Goal: Task Accomplishment & Management: Manage account settings

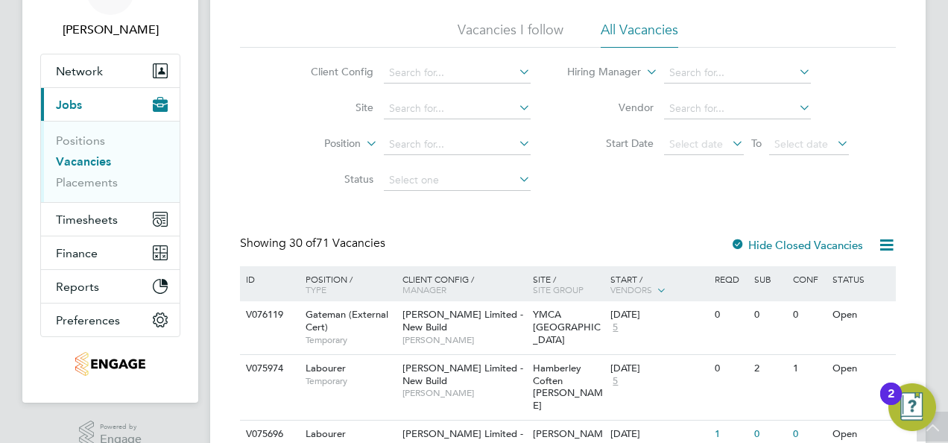
scroll to position [37, 0]
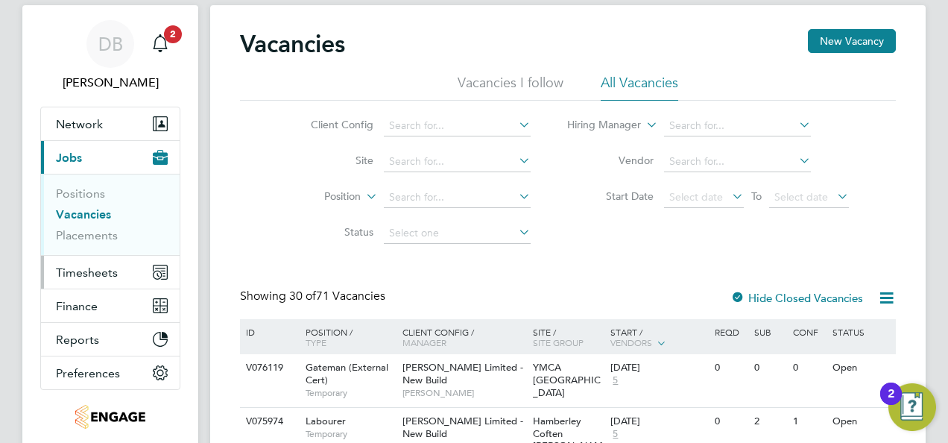
click at [95, 267] on span "Timesheets" at bounding box center [87, 272] width 62 height 14
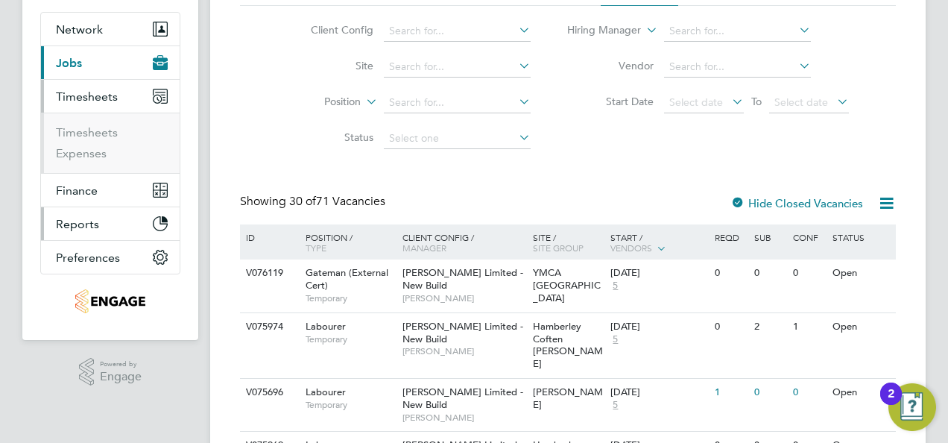
scroll to position [186, 0]
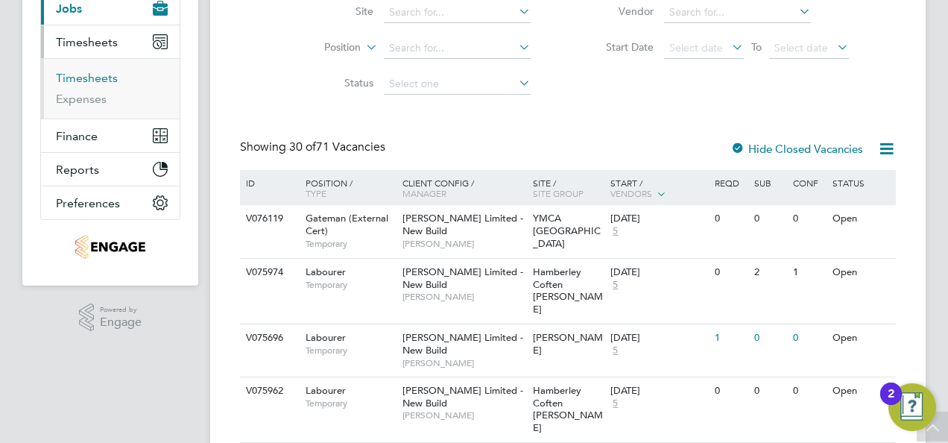
click at [90, 76] on link "Timesheets" at bounding box center [87, 78] width 62 height 14
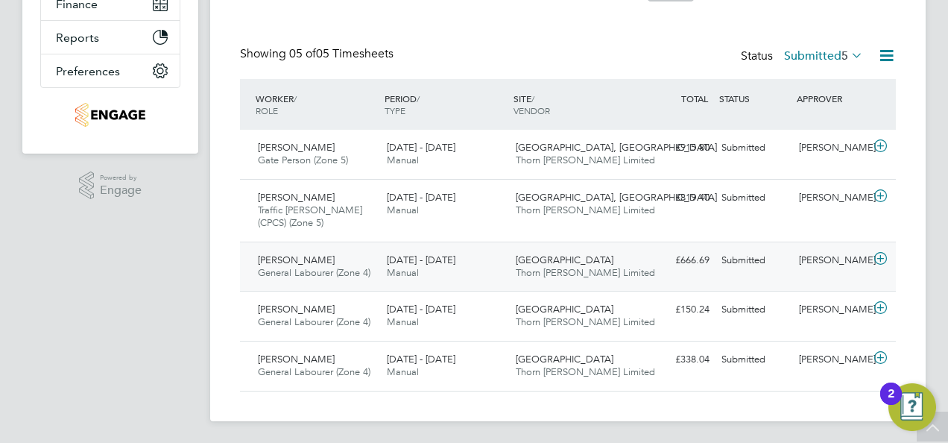
click at [822, 256] on div "[PERSON_NAME]" at bounding box center [832, 260] width 78 height 25
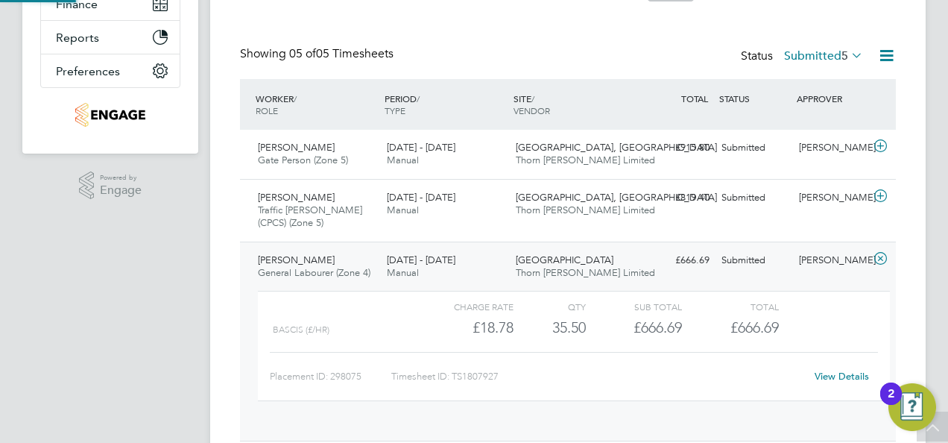
scroll to position [25, 145]
click at [286, 268] on span "General Labourer (Zone 4)" at bounding box center [314, 272] width 113 height 13
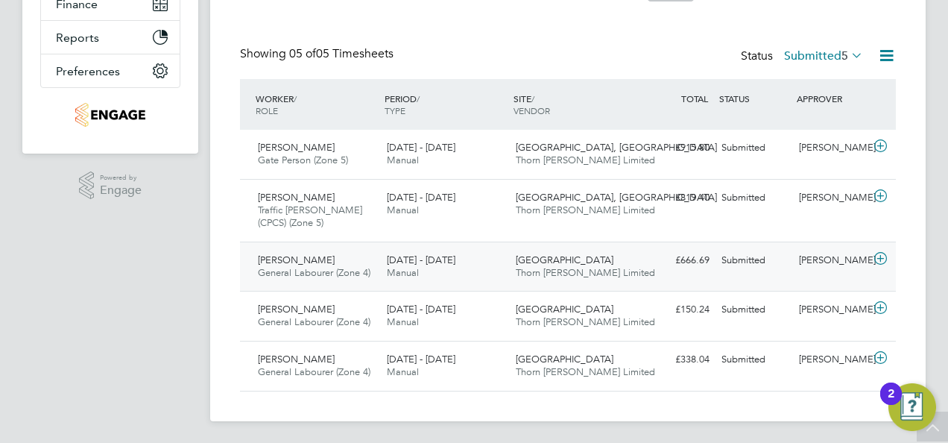
click at [293, 259] on span "[PERSON_NAME]" at bounding box center [296, 259] width 77 height 13
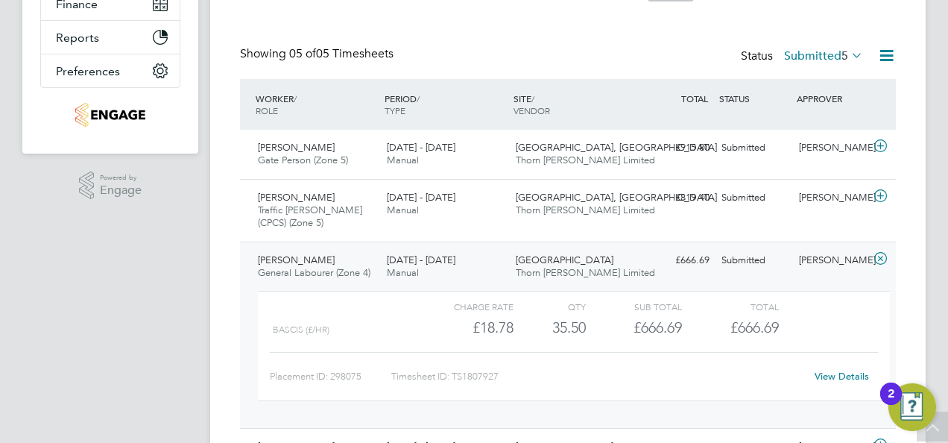
click at [599, 269] on div "West Worcester Thorn Baker Limited" at bounding box center [574, 266] width 129 height 37
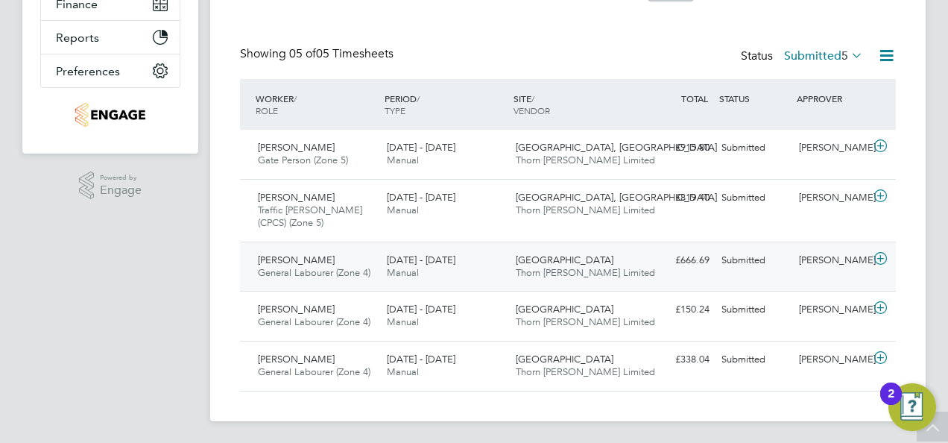
drag, startPoint x: 851, startPoint y: 254, endPoint x: 790, endPoint y: 256, distance: 61.2
click at [789, 255] on div "Shane Wade General Labourer (Zone 4) 18 - 24 Aug 2025 18 - 24 Aug 2025 Manual W…" at bounding box center [568, 267] width 656 height 50
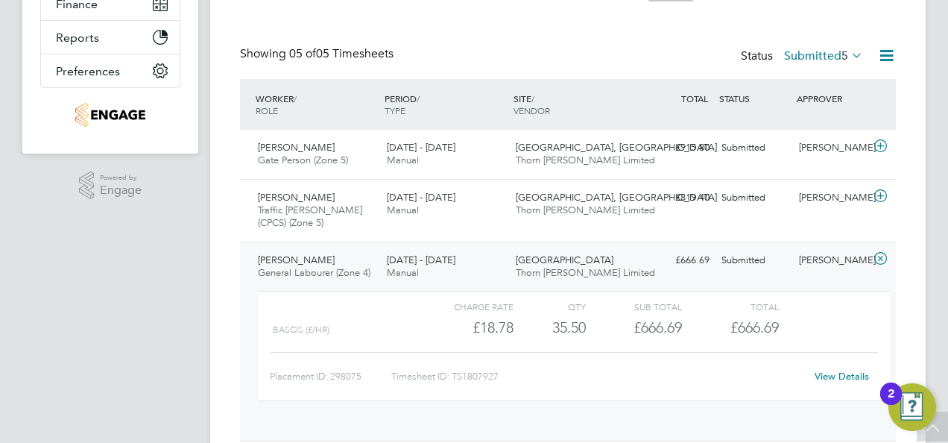
scroll to position [7, 7]
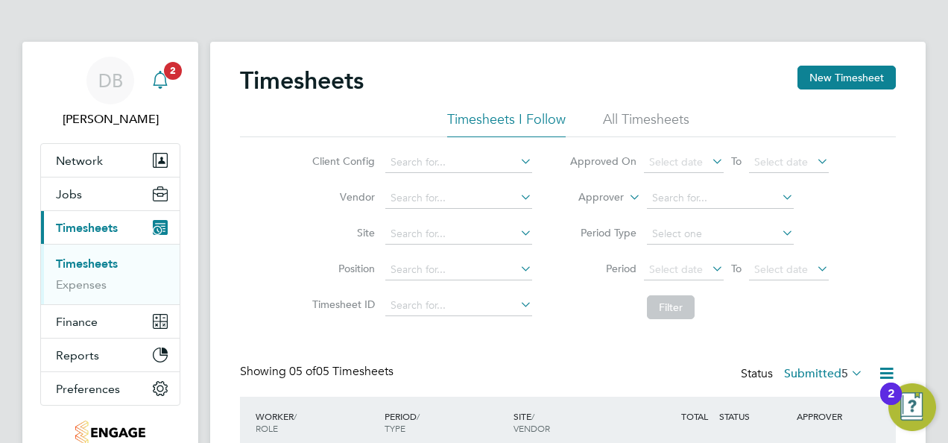
click at [157, 78] on icon "Main navigation" at bounding box center [160, 80] width 18 height 18
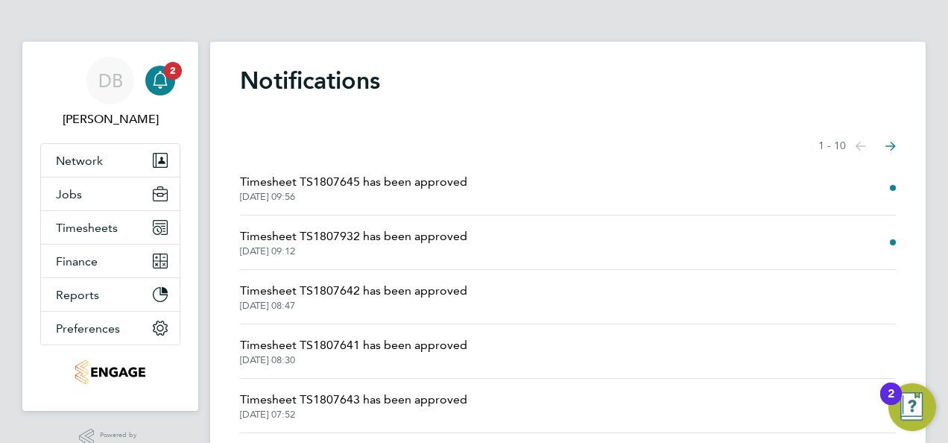
click at [396, 171] on li "Timesheet TS1807645 has been approved 26 Aug 2025, 09:56" at bounding box center [568, 188] width 656 height 54
click at [901, 184] on div "Notifications Showing items 1 - 10 items Previous page Next page Timesheet TS18…" at bounding box center [568, 388] width 716 height 693
click at [306, 192] on span "26 Aug 2025, 09:56" at bounding box center [353, 197] width 227 height 12
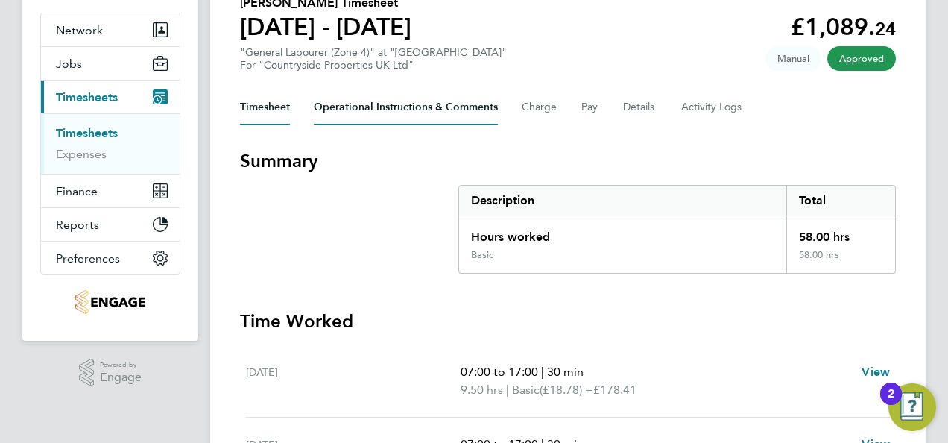
click at [354, 109] on Comments-tab "Operational Instructions & Comments" at bounding box center [406, 107] width 184 height 36
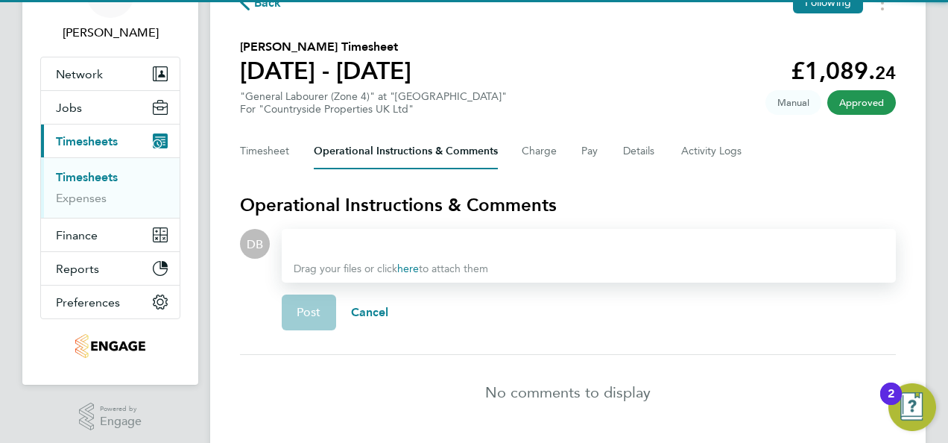
scroll to position [133, 0]
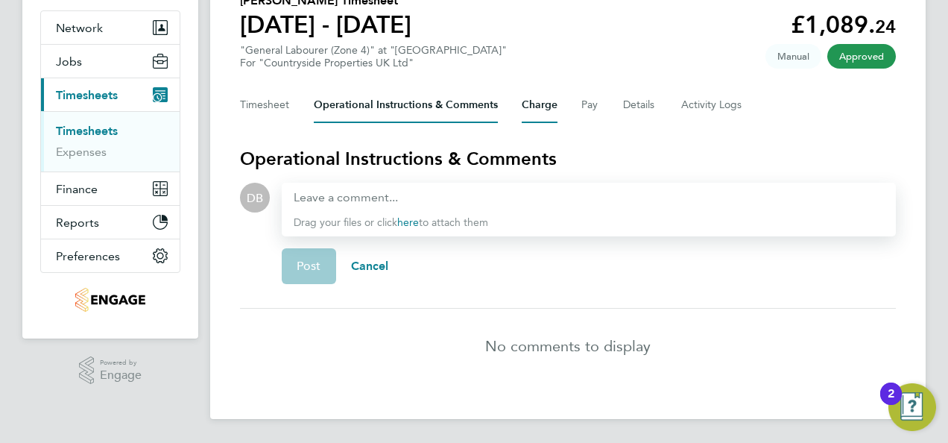
click at [540, 103] on button "Charge" at bounding box center [540, 105] width 36 height 36
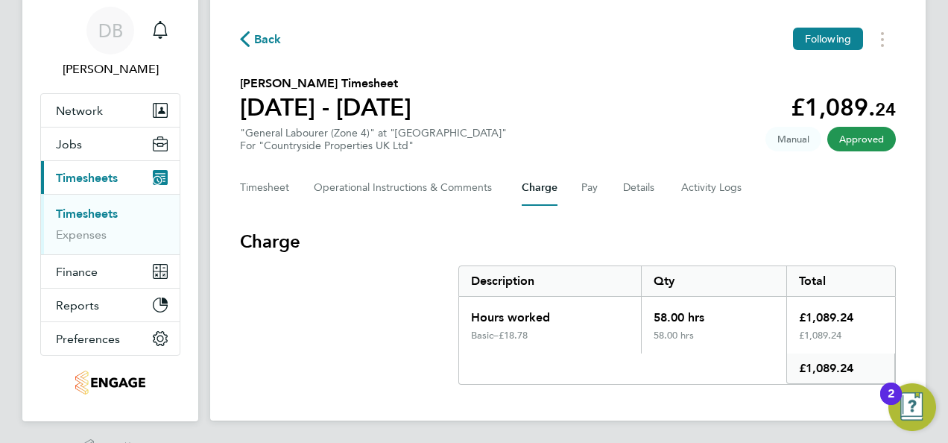
scroll to position [90, 0]
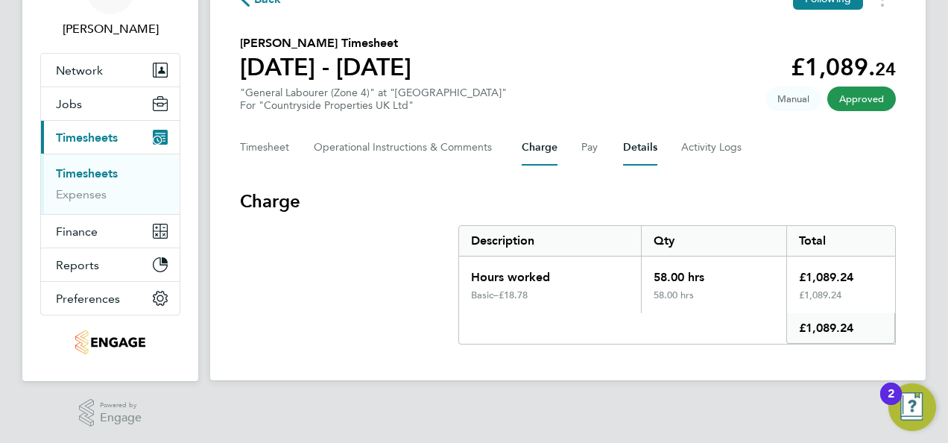
click at [633, 148] on button "Details" at bounding box center [640, 148] width 34 height 36
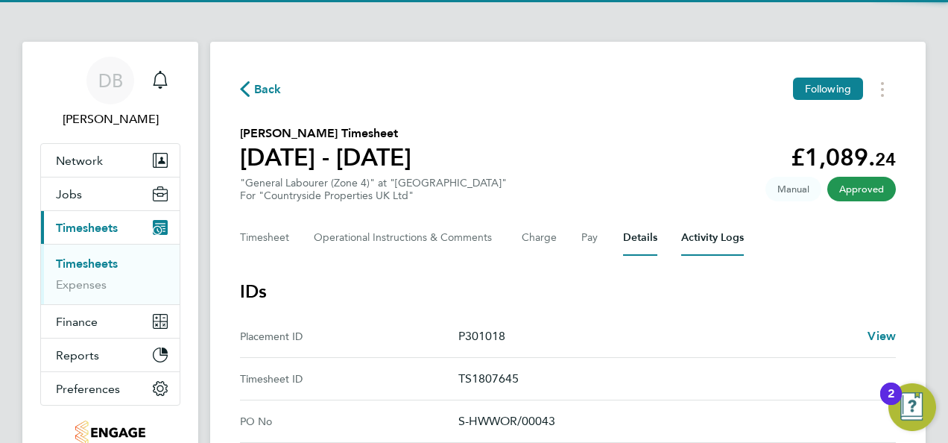
click at [693, 248] on Logs-tab "Activity Logs" at bounding box center [712, 238] width 63 height 36
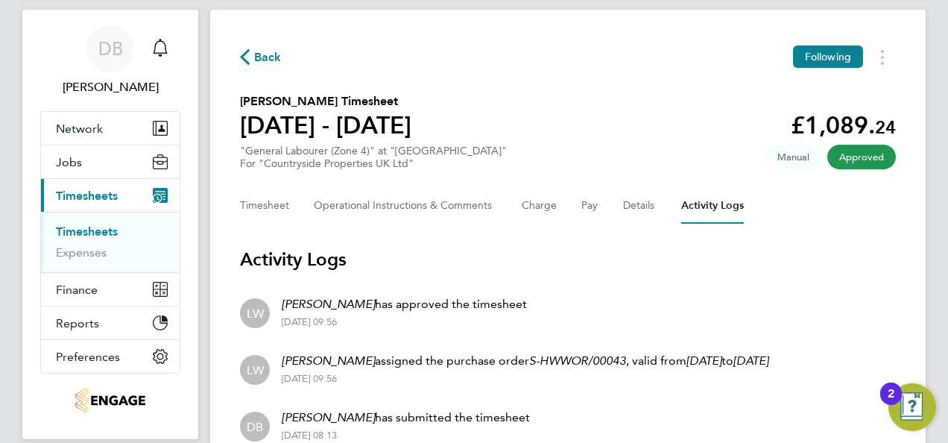
scroll to position [9, 0]
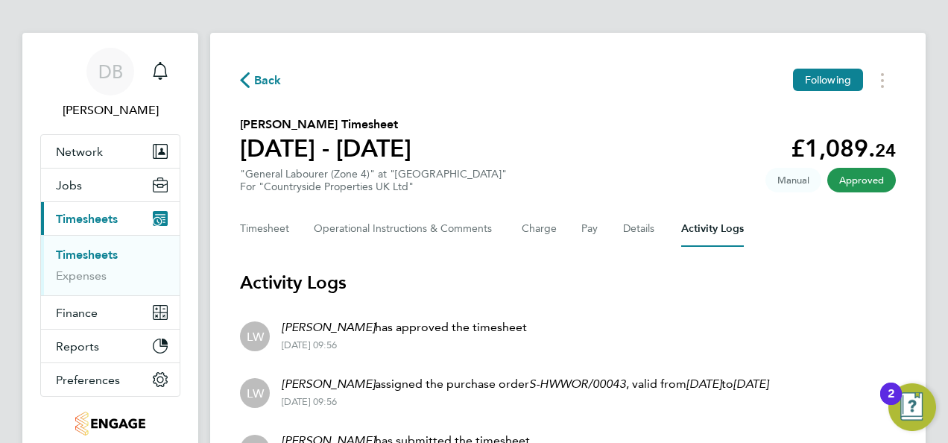
click at [246, 78] on icon "button" at bounding box center [245, 80] width 10 height 16
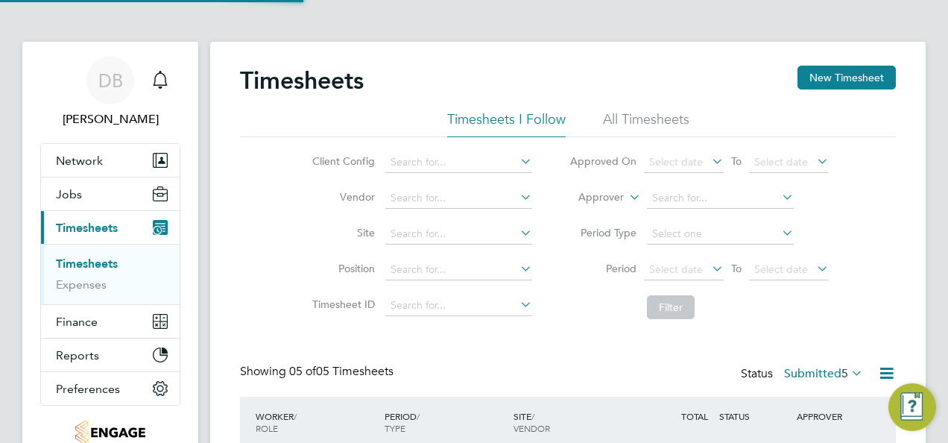
scroll to position [7, 7]
click at [101, 166] on span "Network" at bounding box center [79, 161] width 47 height 14
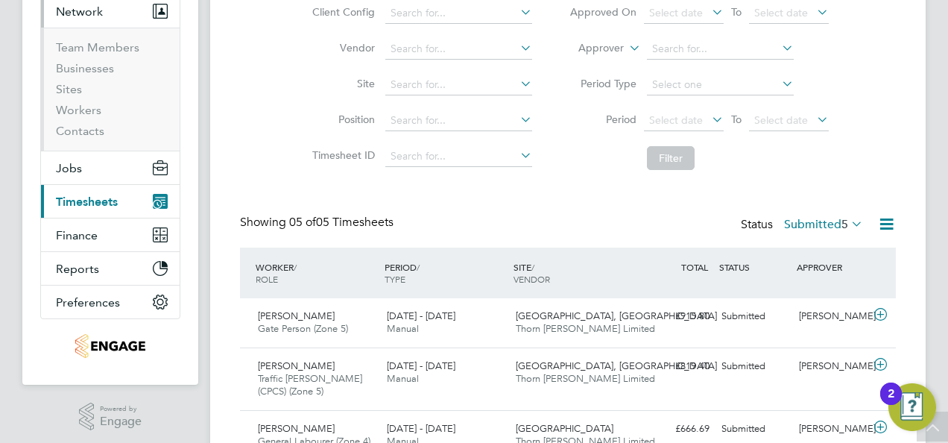
click at [98, 207] on span "Timesheets" at bounding box center [87, 202] width 62 height 14
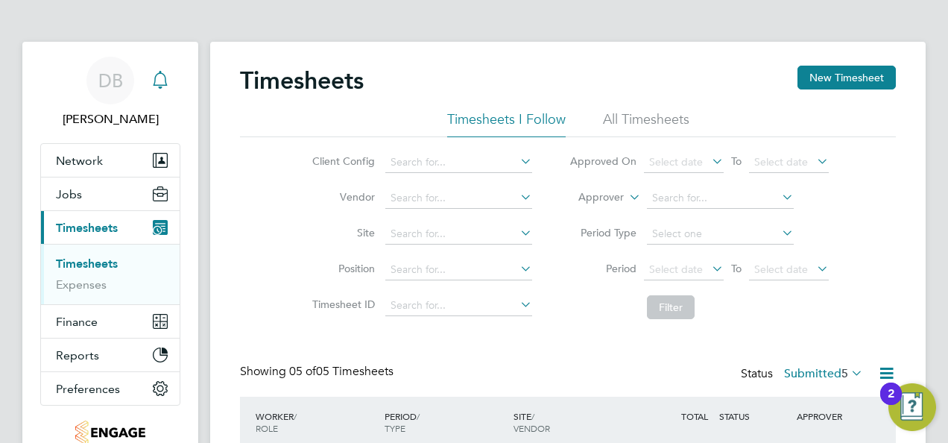
click at [161, 82] on icon "Main navigation" at bounding box center [160, 80] width 18 height 18
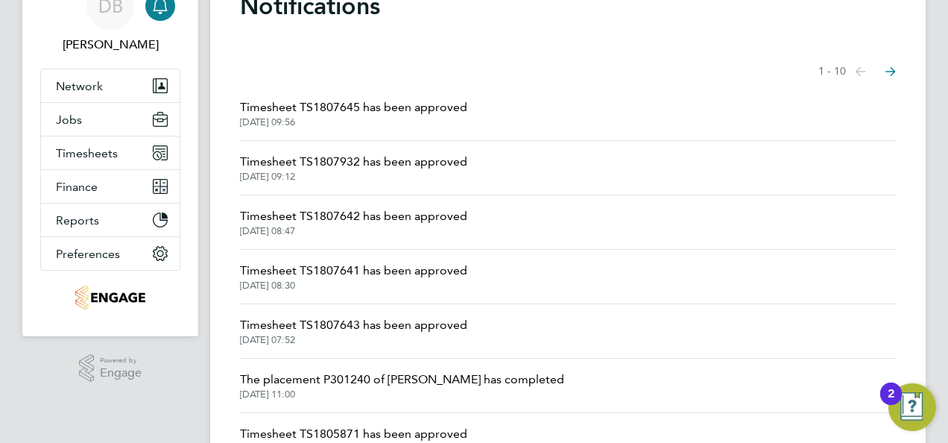
click at [319, 162] on span "Timesheet TS1807932 has been approved" at bounding box center [353, 162] width 227 height 18
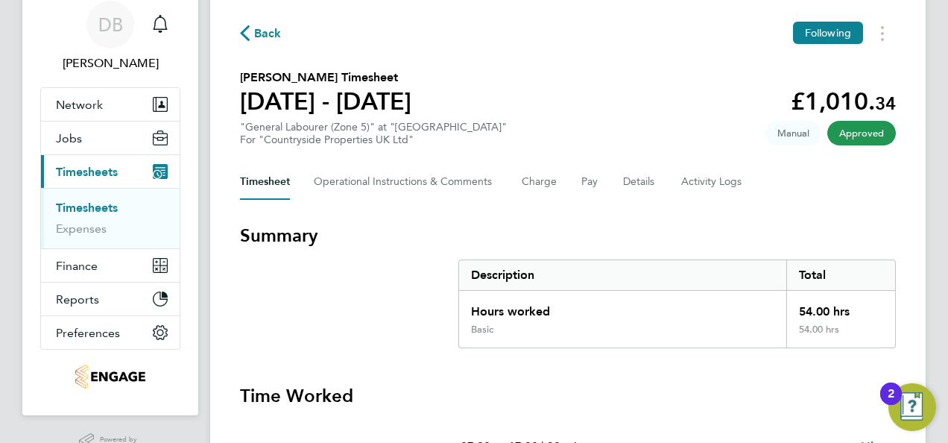
click at [91, 168] on span "Timesheets" at bounding box center [87, 172] width 62 height 14
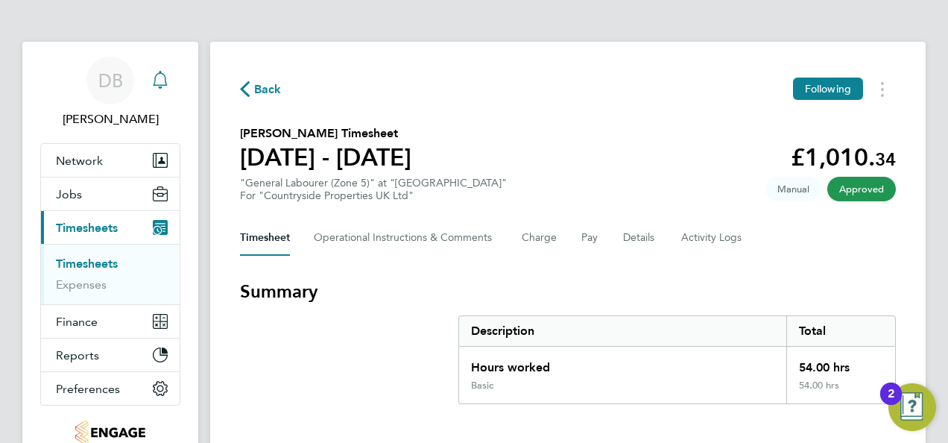
click at [166, 85] on icon "Main navigation" at bounding box center [160, 78] width 14 height 15
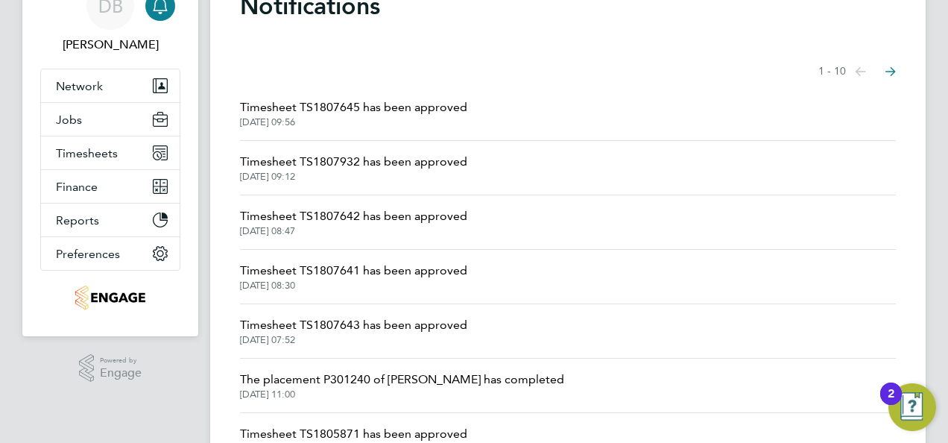
click at [301, 212] on span "Timesheet TS1807642 has been approved" at bounding box center [353, 216] width 227 height 18
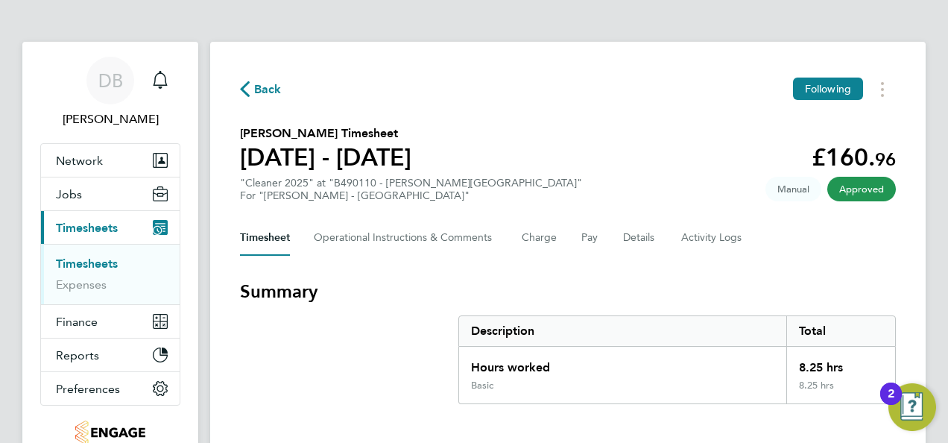
click at [245, 89] on icon "button" at bounding box center [245, 89] width 10 height 16
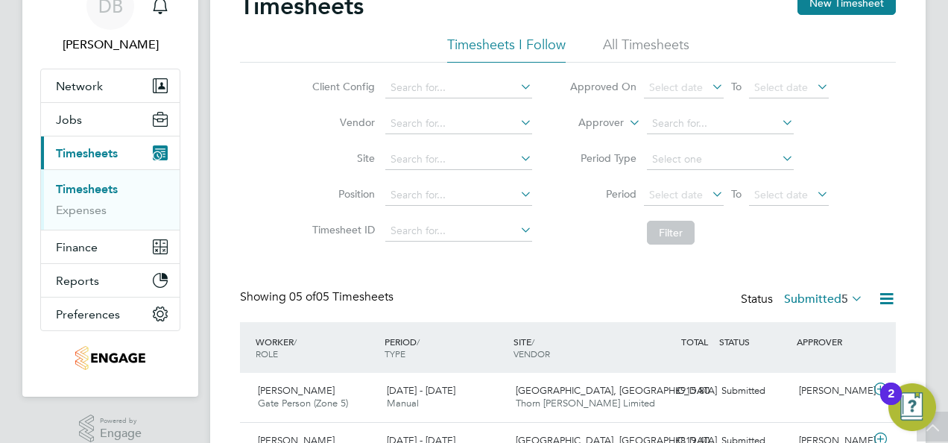
click at [97, 188] on link "Timesheets" at bounding box center [87, 189] width 62 height 14
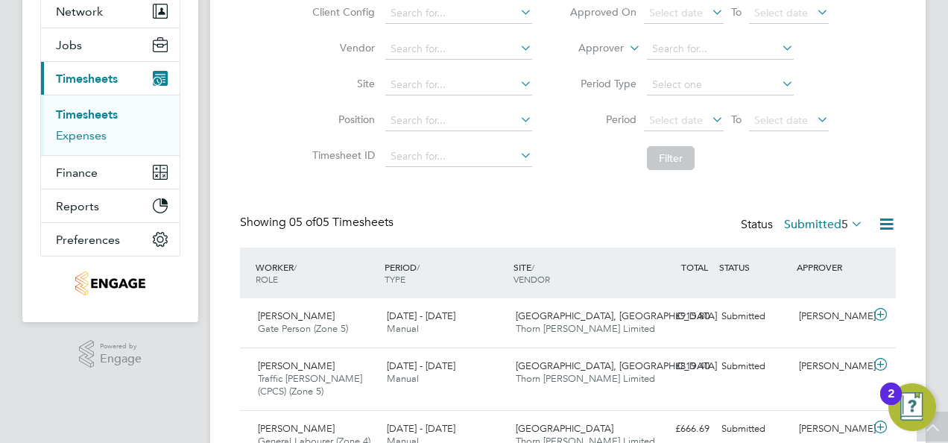
click at [92, 137] on link "Expenses" at bounding box center [81, 135] width 51 height 14
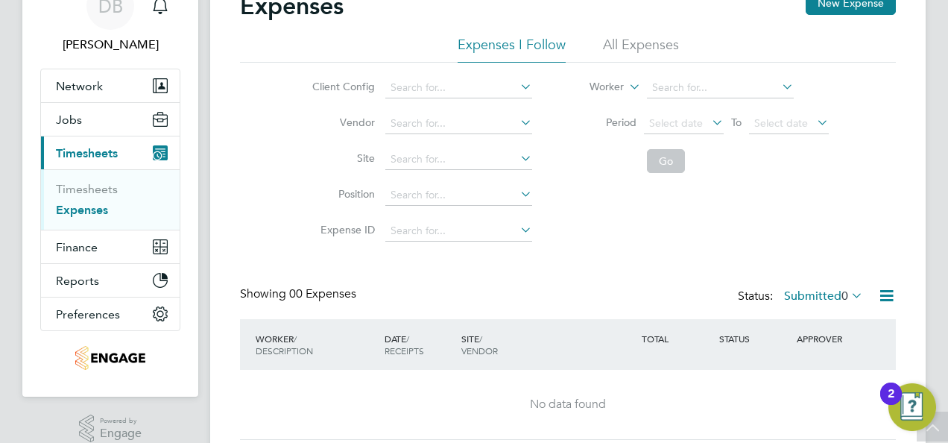
click at [85, 196] on li "Timesheets" at bounding box center [112, 192] width 112 height 21
click at [92, 189] on link "Timesheets" at bounding box center [87, 189] width 62 height 14
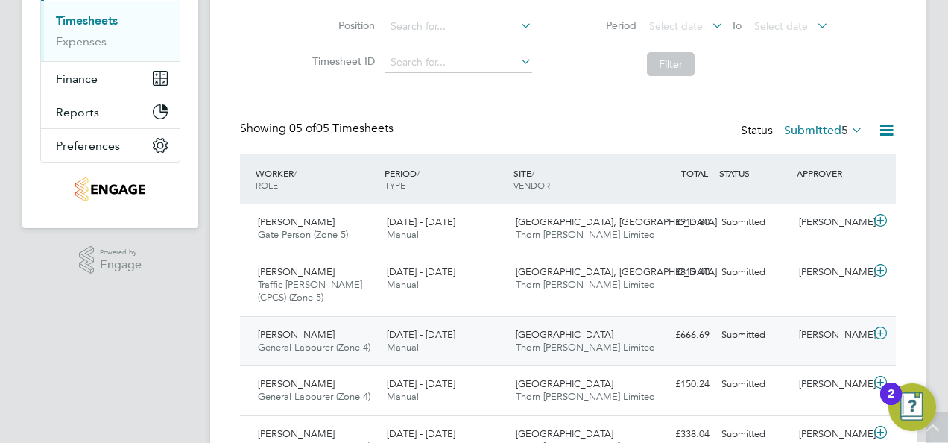
drag, startPoint x: 508, startPoint y: 333, endPoint x: 479, endPoint y: 340, distance: 30.0
click at [507, 333] on div "[DATE] - [DATE] Manual" at bounding box center [445, 341] width 129 height 37
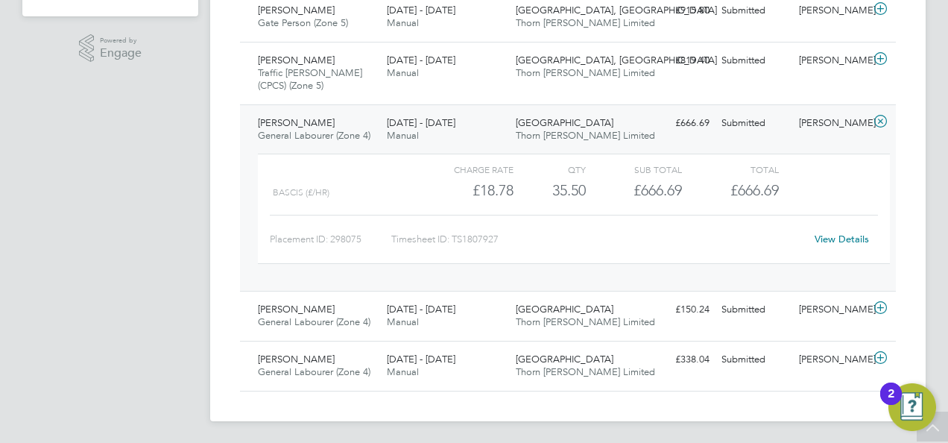
click at [837, 233] on link "View Details" at bounding box center [842, 239] width 54 height 13
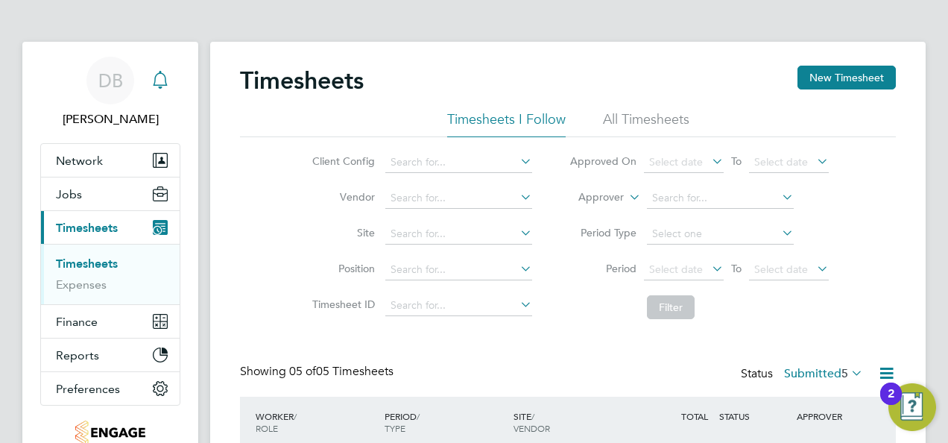
click at [151, 72] on icon "Main navigation" at bounding box center [160, 80] width 18 height 18
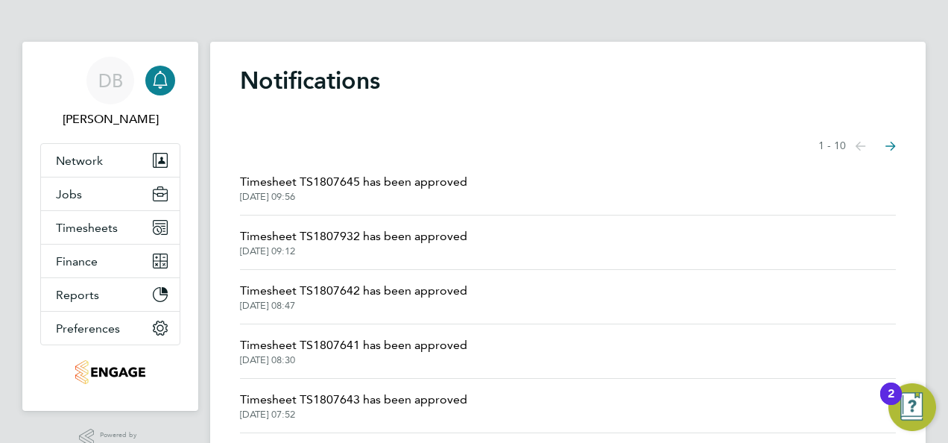
click at [462, 173] on span "Timesheet TS1807645 has been approved" at bounding box center [353, 182] width 227 height 18
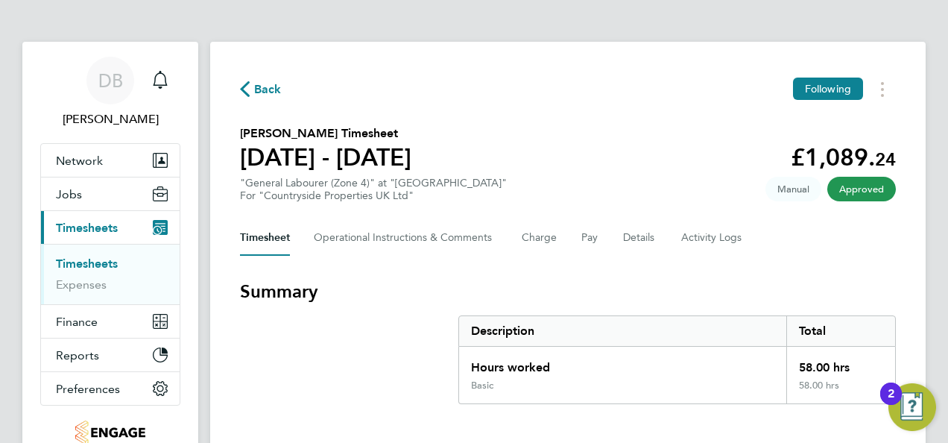
click at [249, 84] on icon "button" at bounding box center [245, 89] width 10 height 16
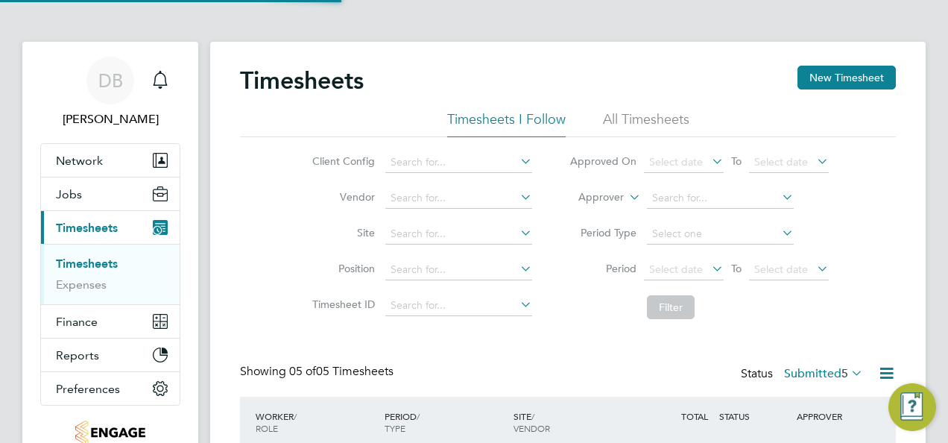
scroll to position [37, 129]
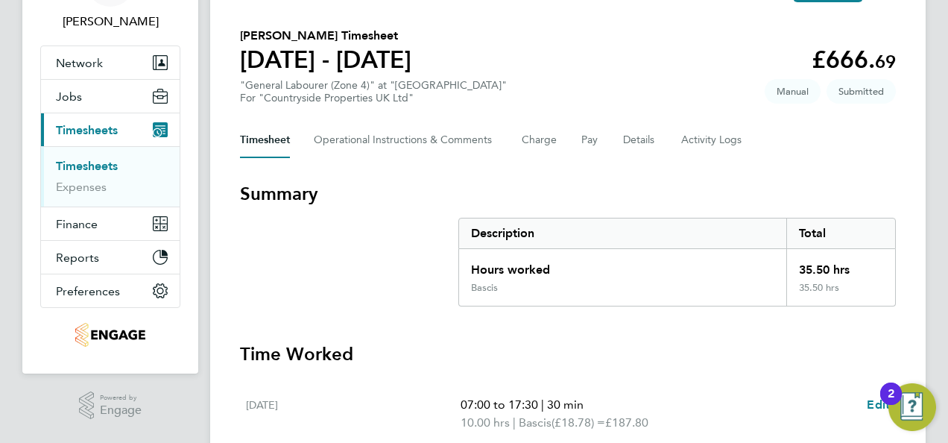
scroll to position [75, 0]
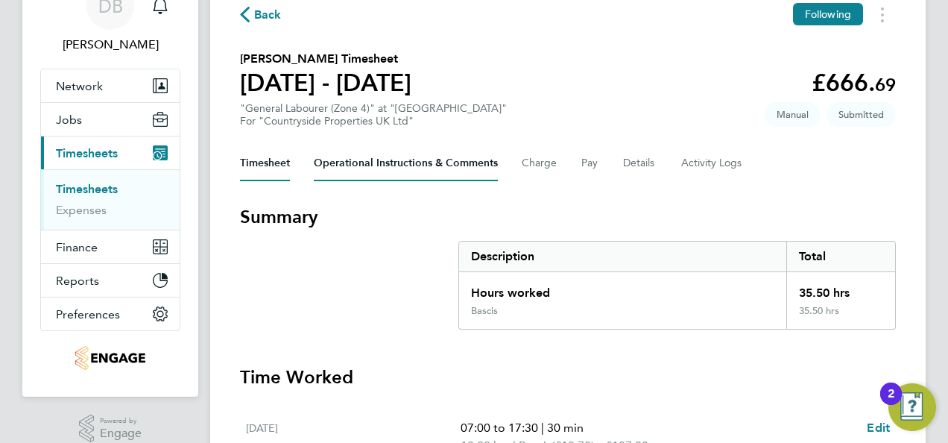
click at [333, 162] on Comments-tab "Operational Instructions & Comments" at bounding box center [406, 163] width 184 height 36
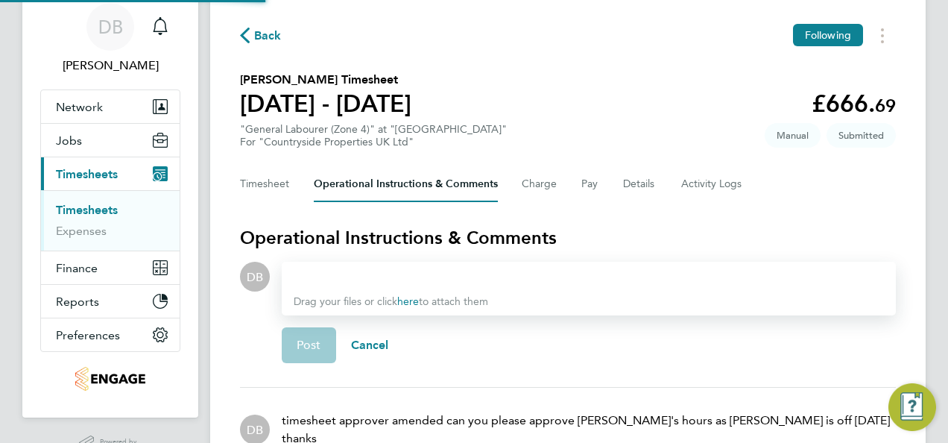
scroll to position [142, 0]
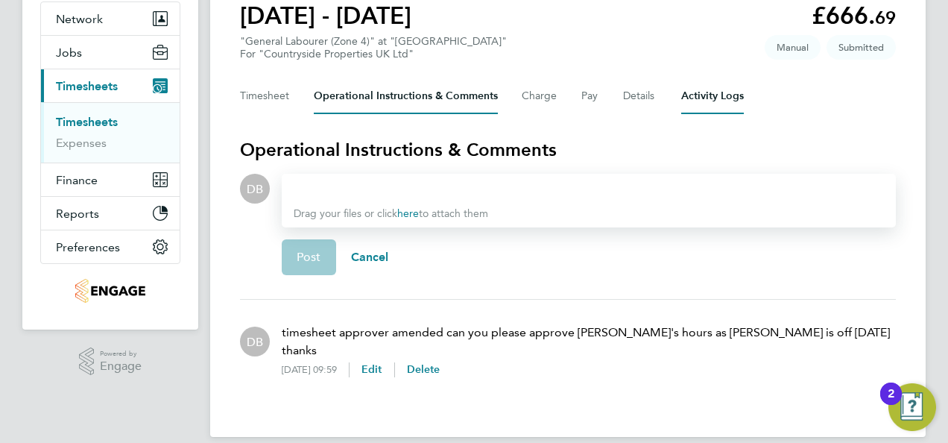
click at [707, 92] on Logs-tab "Activity Logs" at bounding box center [712, 96] width 63 height 36
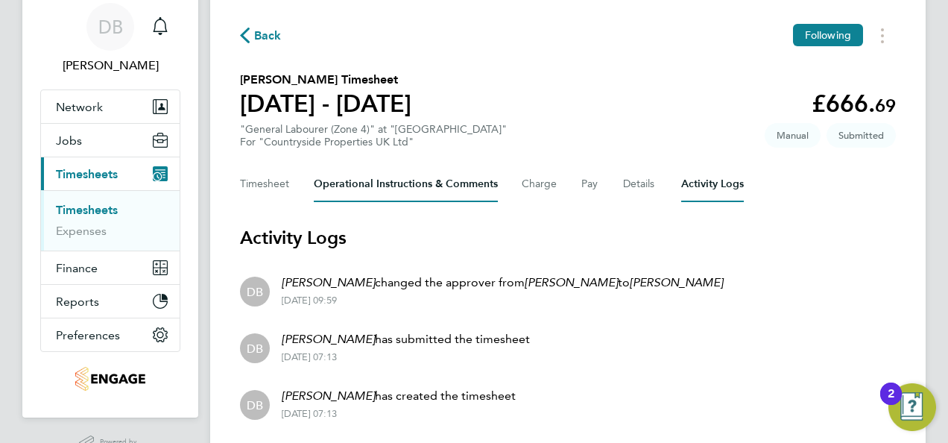
scroll to position [101, 0]
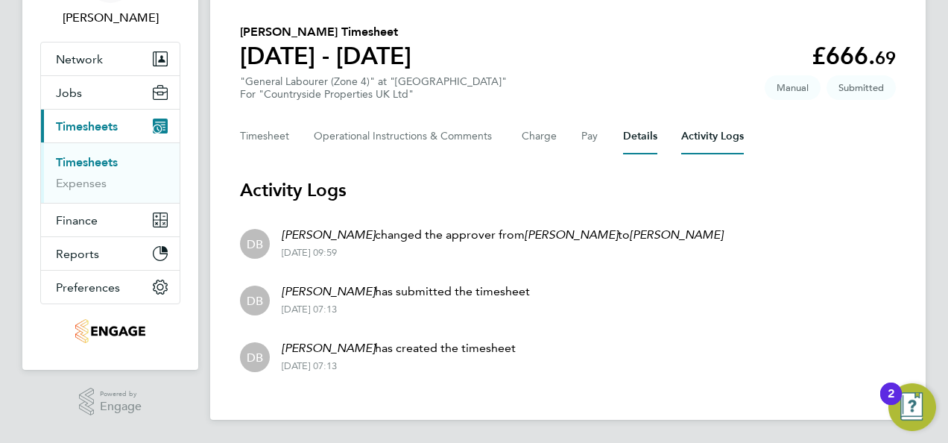
click at [641, 145] on button "Details" at bounding box center [640, 137] width 34 height 36
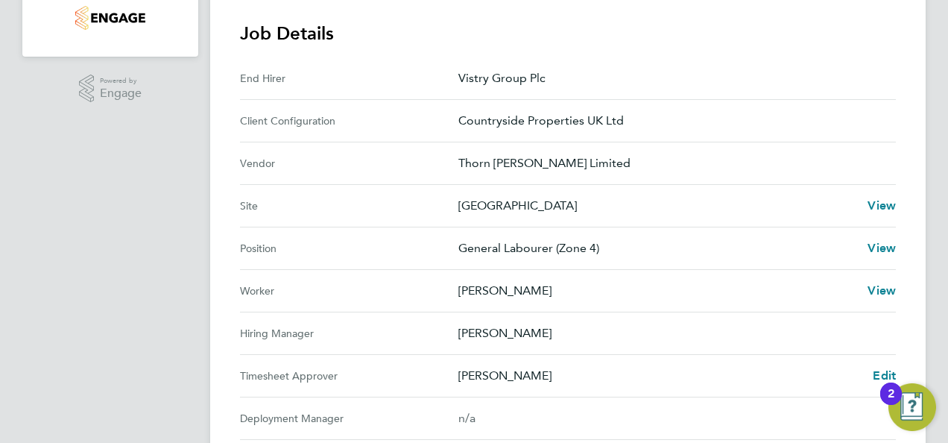
scroll to position [447, 0]
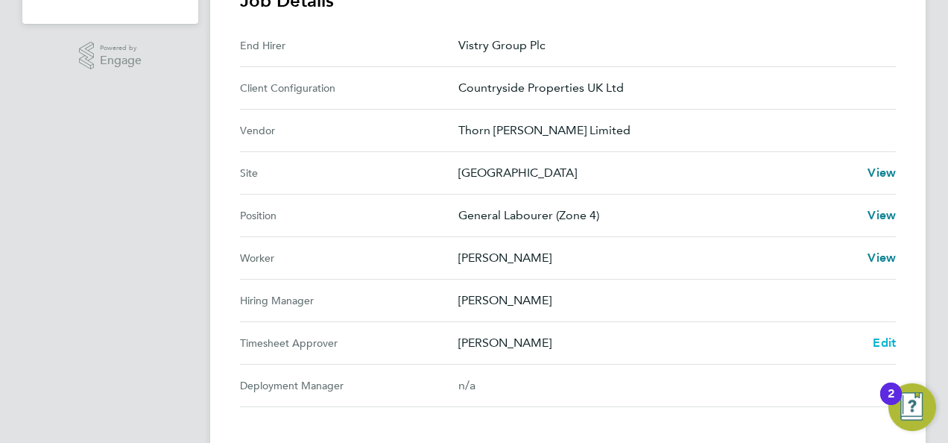
click at [890, 338] on span "Edit" at bounding box center [884, 342] width 23 height 14
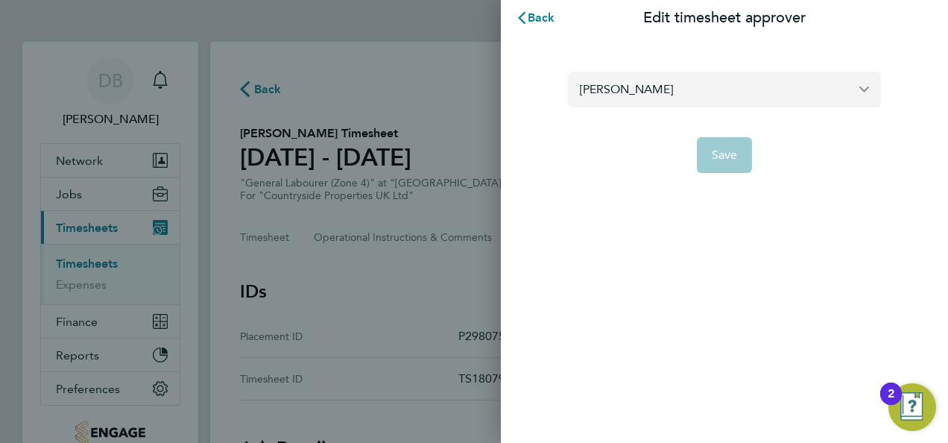
click at [797, 85] on input "[PERSON_NAME]" at bounding box center [724, 89] width 313 height 35
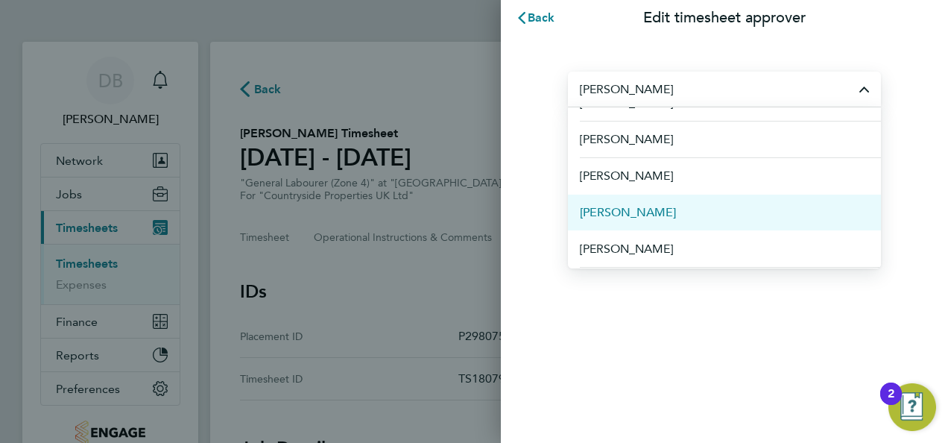
scroll to position [564, 0]
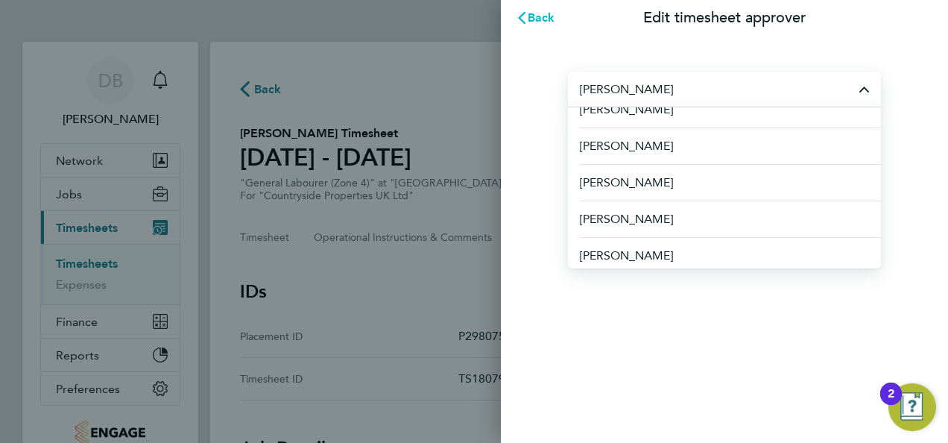
click at [543, 19] on span "Back" at bounding box center [542, 17] width 28 height 14
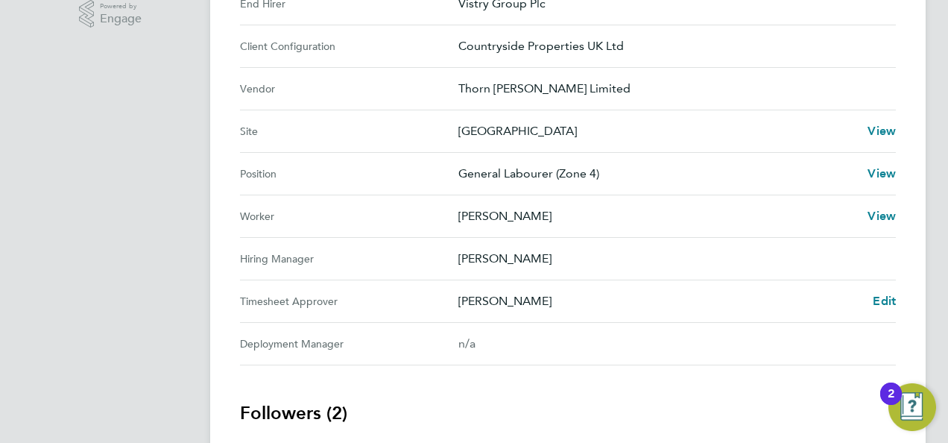
scroll to position [695, 0]
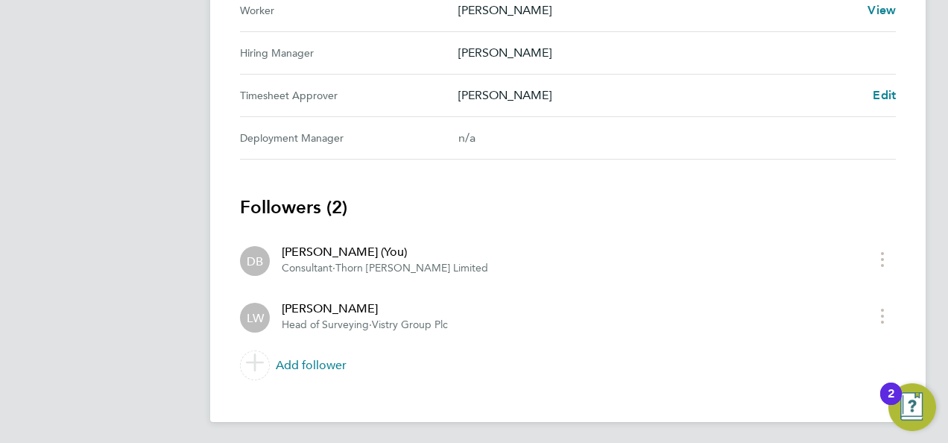
click at [372, 319] on span "·" at bounding box center [370, 324] width 3 height 13
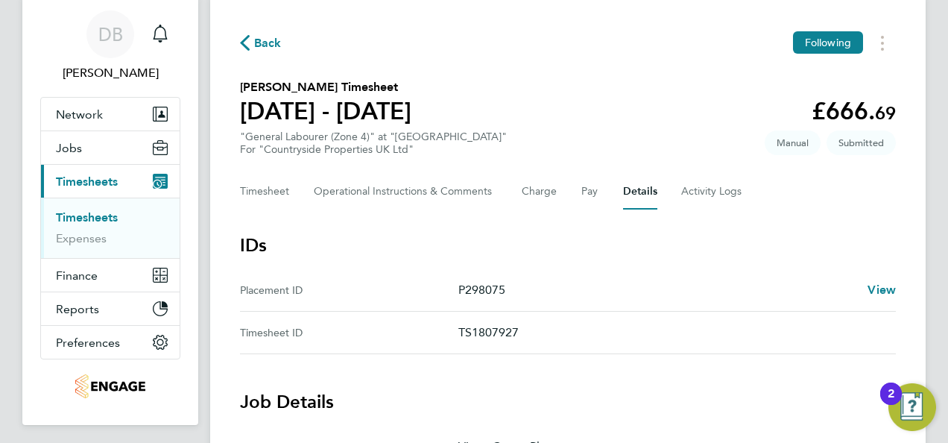
scroll to position [0, 0]
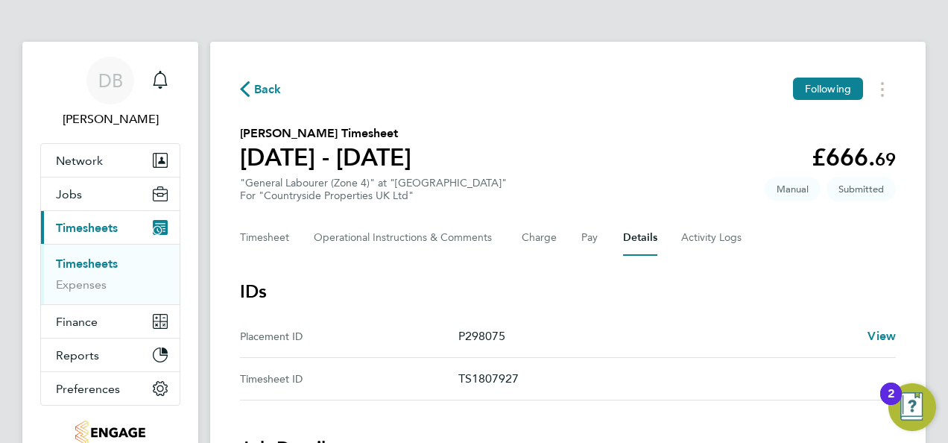
click at [244, 84] on icon "button" at bounding box center [245, 89] width 10 height 16
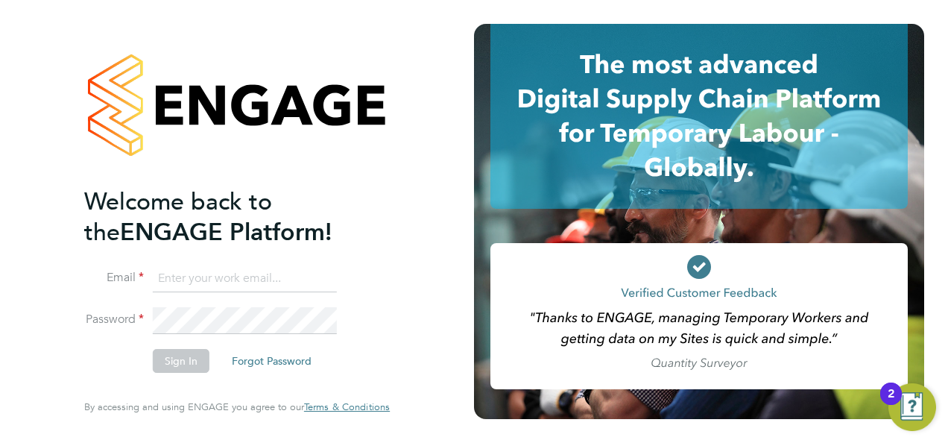
type input "daniel.bassett@thornbaker.co.uk"
click at [180, 361] on button "Sign In" at bounding box center [181, 361] width 57 height 24
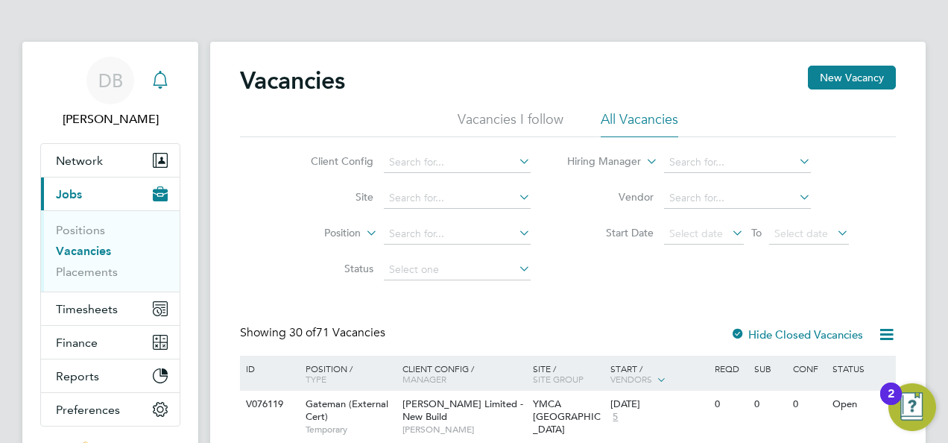
click at [157, 89] on svg-icon "Main navigation" at bounding box center [160, 80] width 18 height 18
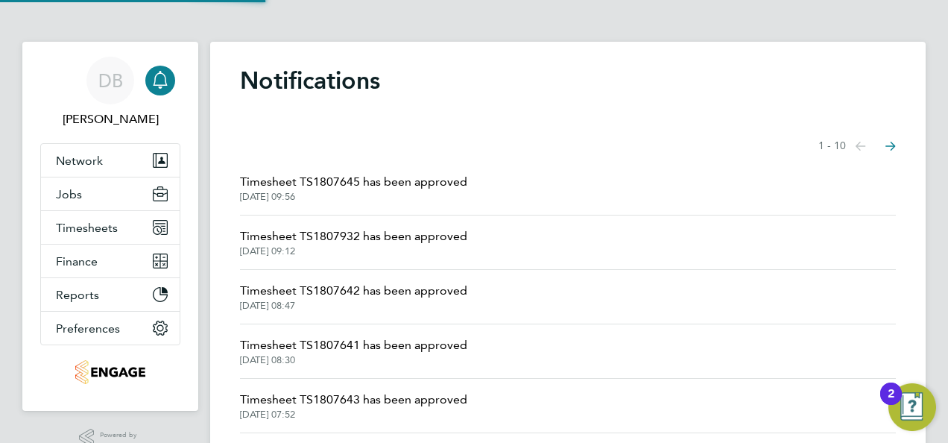
click at [364, 194] on span "[DATE] 09:56" at bounding box center [353, 197] width 227 height 12
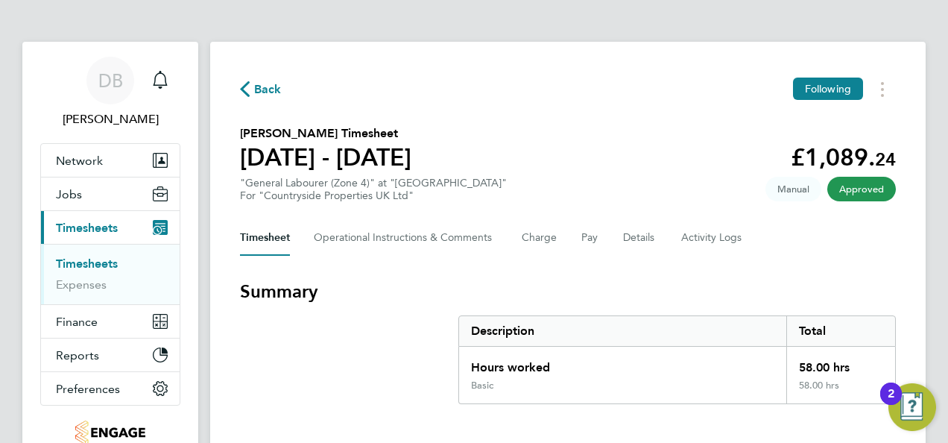
click at [245, 90] on icon "button" at bounding box center [245, 89] width 10 height 16
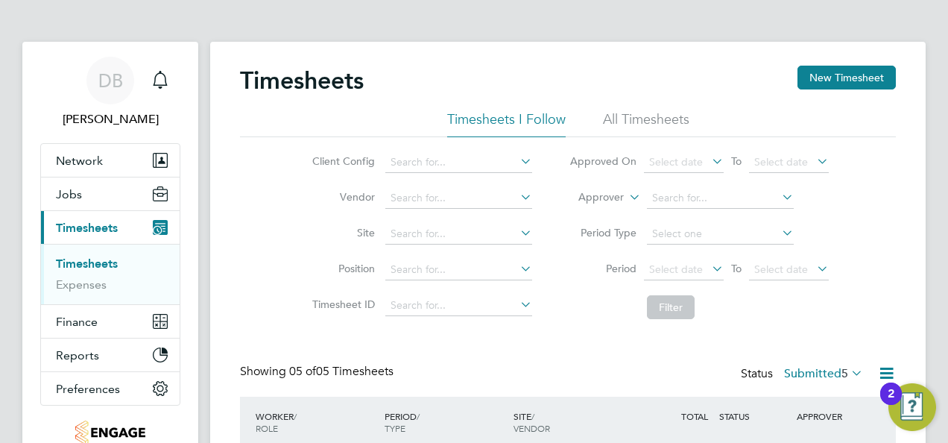
click at [94, 257] on link "Timesheets" at bounding box center [87, 263] width 62 height 14
click at [158, 72] on icon "Main navigation" at bounding box center [160, 80] width 18 height 18
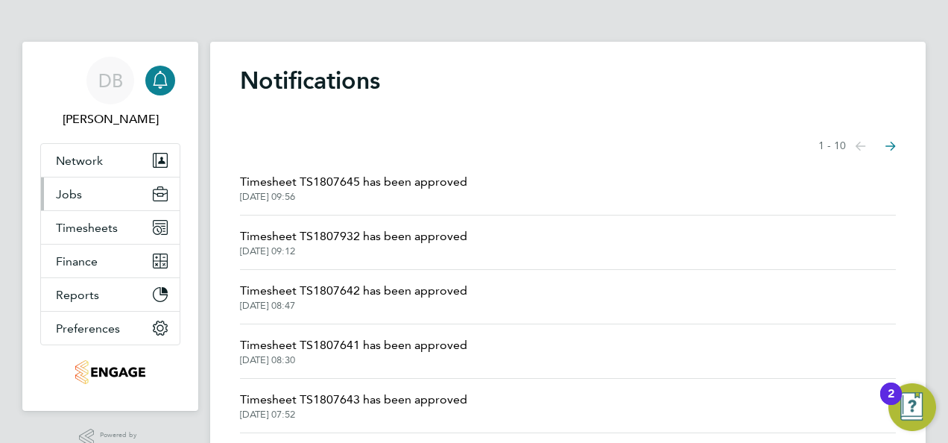
click at [77, 194] on span "Jobs" at bounding box center [69, 194] width 26 height 14
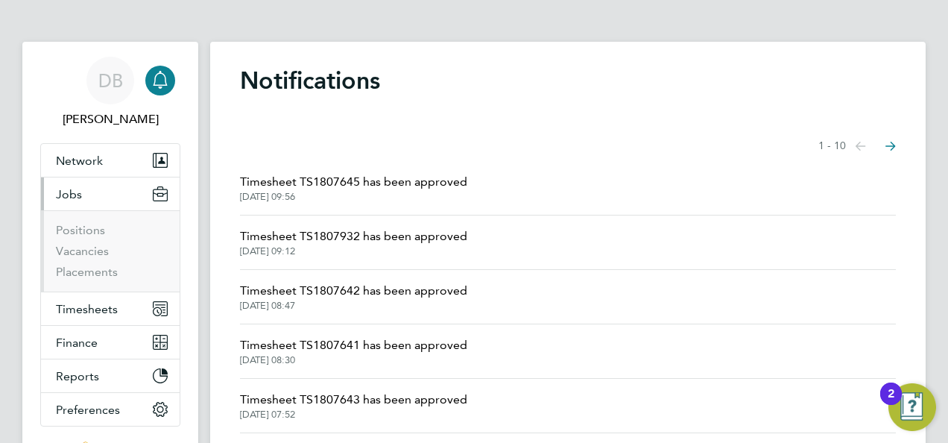
click at [70, 197] on span "Jobs" at bounding box center [69, 194] width 26 height 14
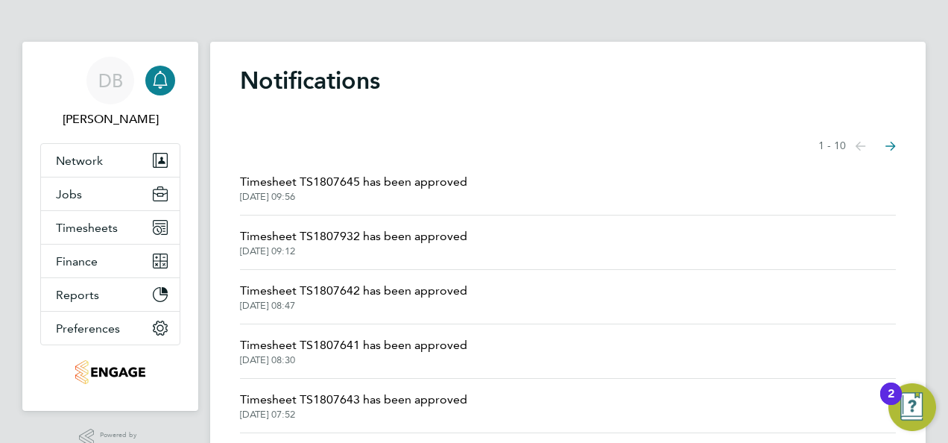
click at [866, 146] on icon "Select page of notifications list" at bounding box center [861, 146] width 10 height 9
click at [857, 143] on icon "Select page of notifications list" at bounding box center [861, 146] width 10 height 9
click at [91, 224] on span "Timesheets" at bounding box center [87, 228] width 62 height 14
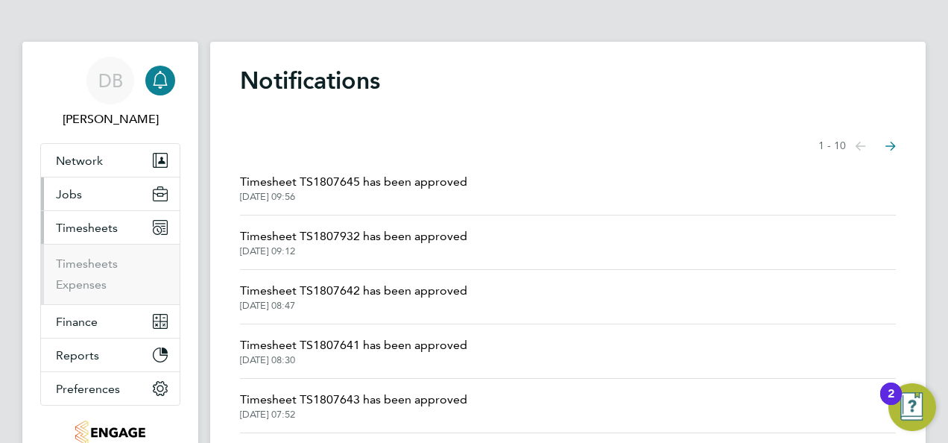
click at [74, 193] on span "Jobs" at bounding box center [69, 194] width 26 height 14
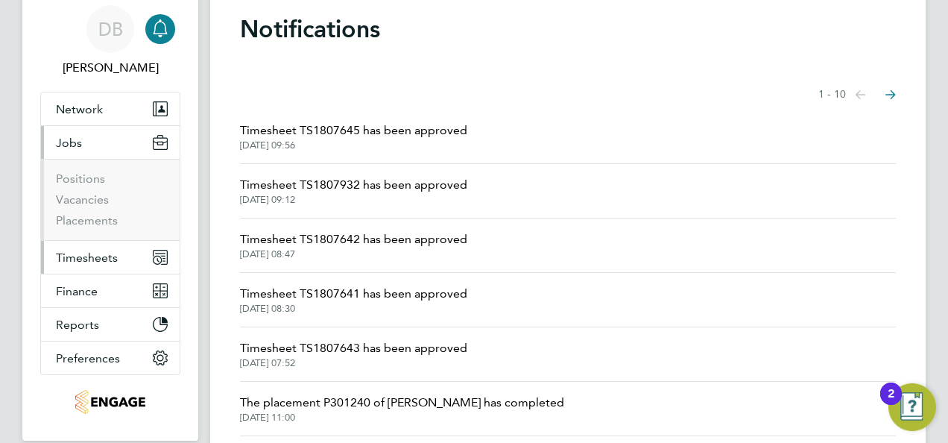
scroll to position [75, 0]
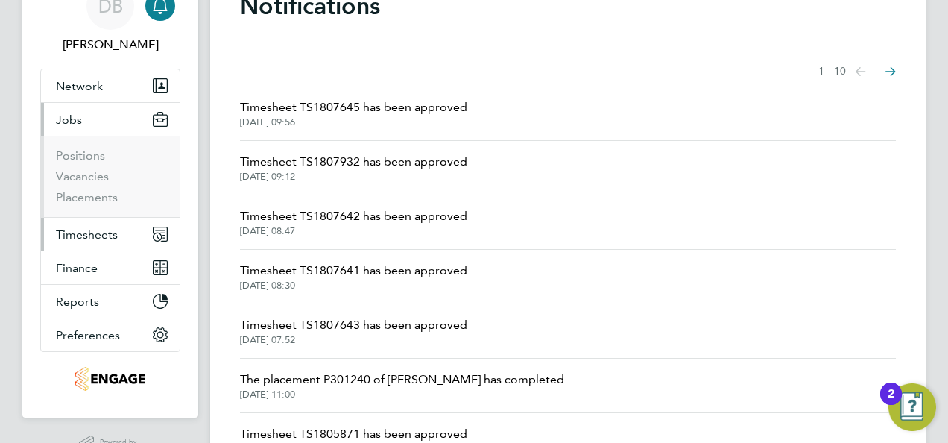
click at [86, 227] on span "Timesheets" at bounding box center [87, 234] width 62 height 14
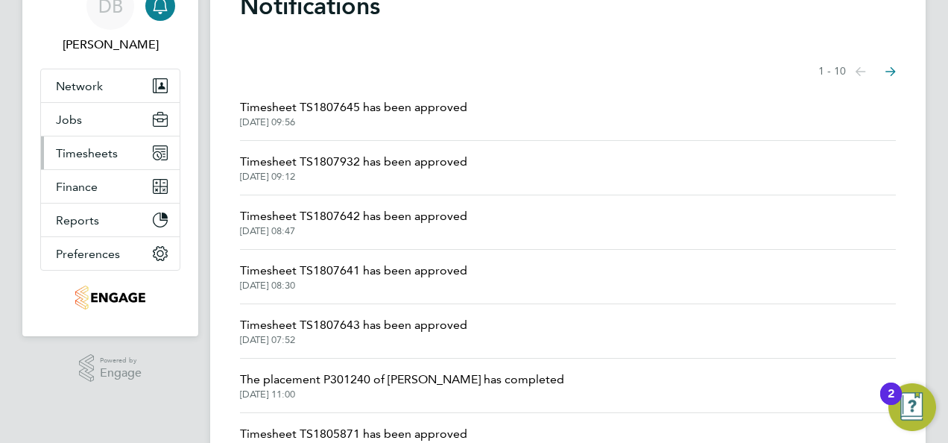
click at [95, 138] on button "Timesheets" at bounding box center [110, 152] width 139 height 33
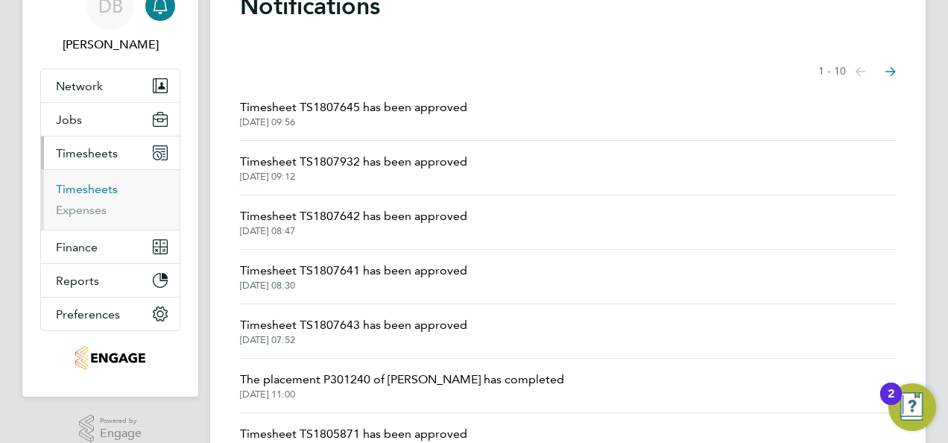
click at [79, 194] on link "Timesheets" at bounding box center [87, 189] width 62 height 14
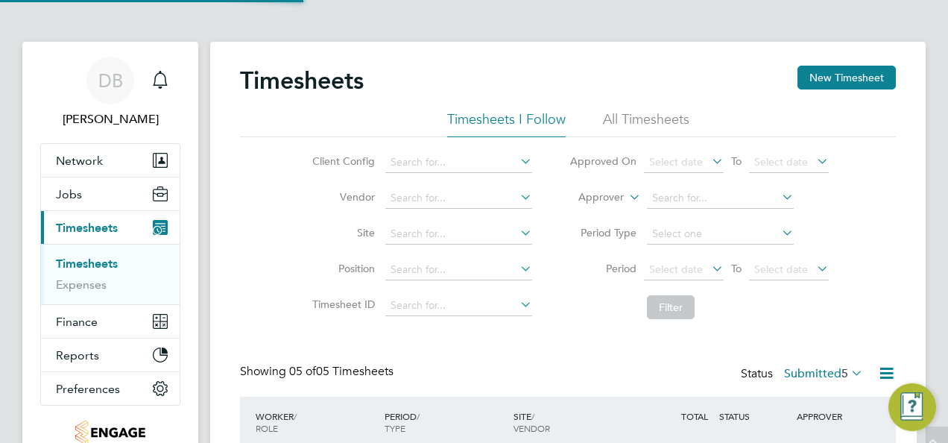
scroll to position [7, 7]
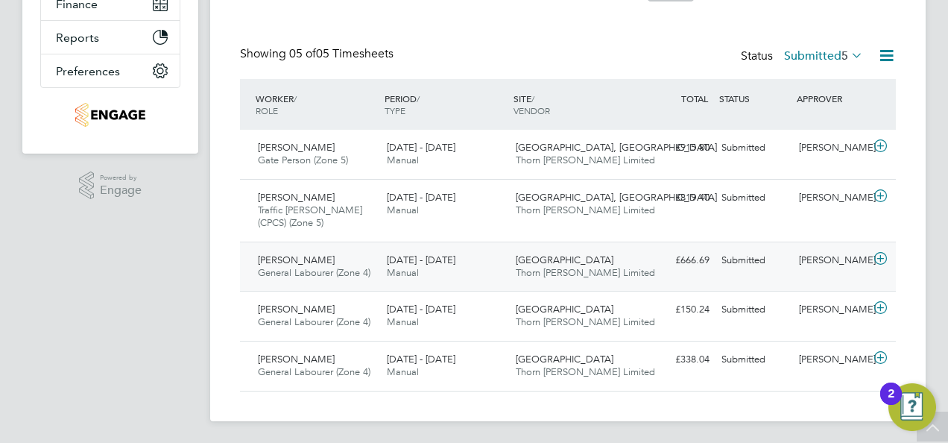
click at [281, 256] on span "Shane Wade" at bounding box center [296, 259] width 77 height 13
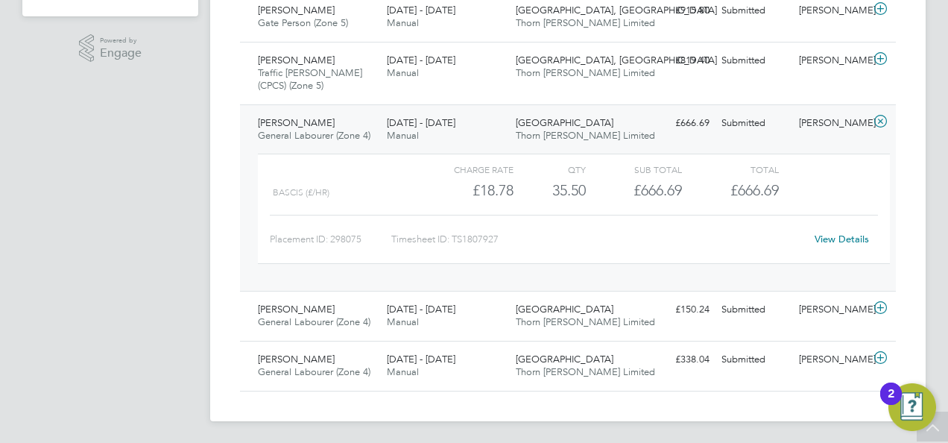
drag, startPoint x: 823, startPoint y: 245, endPoint x: 834, endPoint y: 242, distance: 10.9
click at [826, 242] on div "View Details" at bounding box center [841, 239] width 73 height 24
click at [835, 238] on link "View Details" at bounding box center [842, 239] width 54 height 13
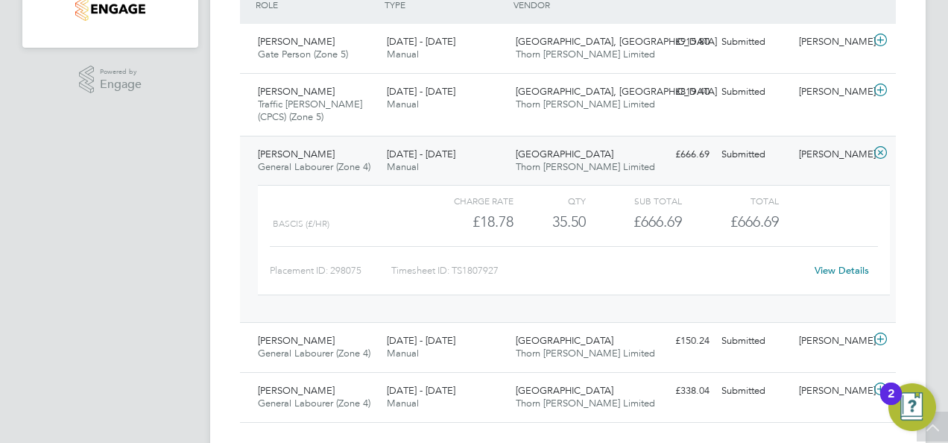
scroll to position [455, 0]
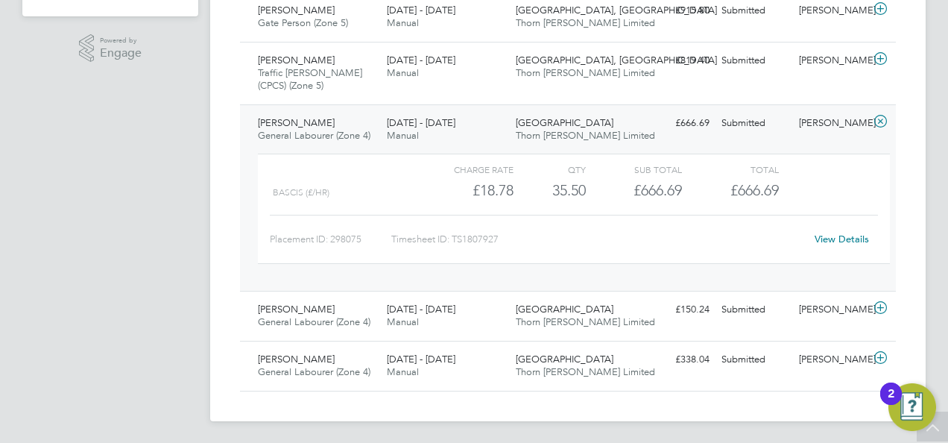
click at [760, 142] on div "Shane Wade General Labourer (Zone 4) 18 - 24 Aug 2025 18 - 24 Aug 2025 Manual W…" at bounding box center [568, 197] width 656 height 187
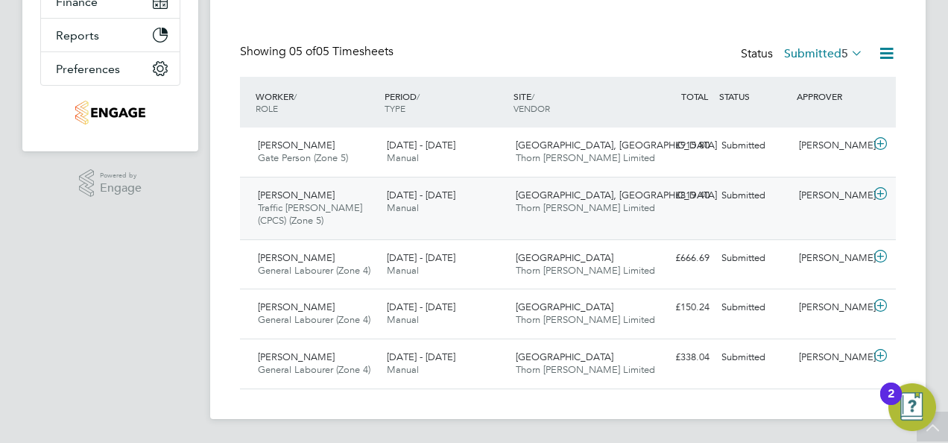
scroll to position [318, 0]
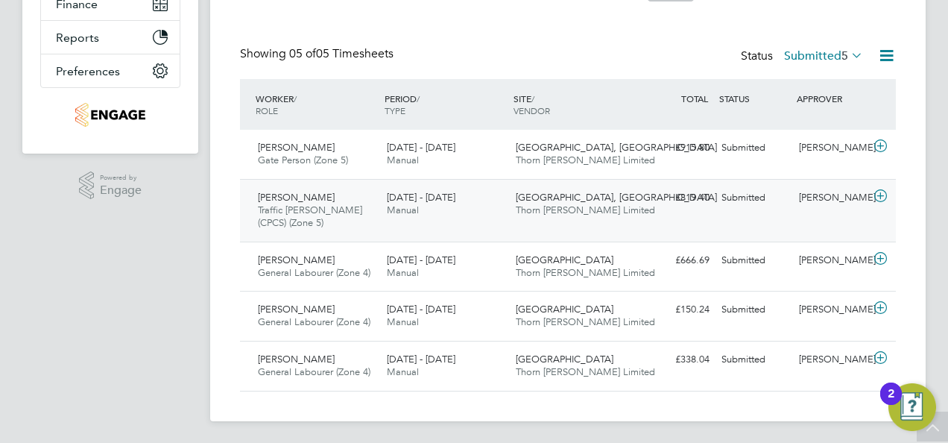
click at [810, 203] on div "[PERSON_NAME]" at bounding box center [832, 198] width 78 height 25
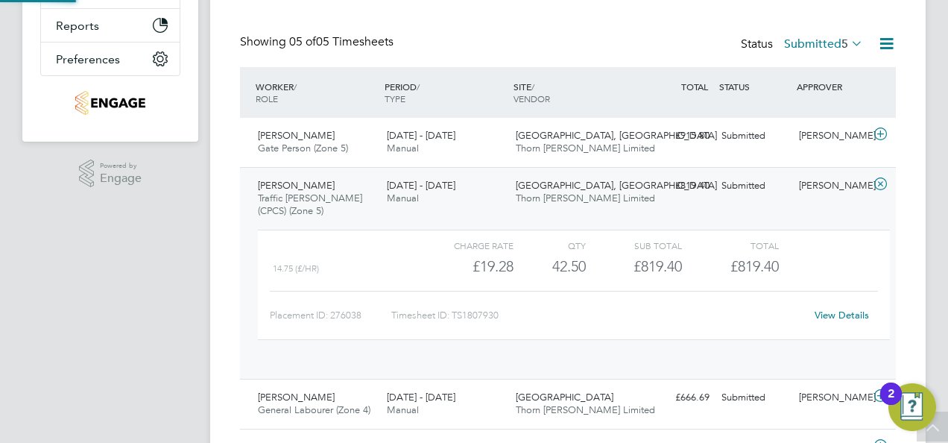
scroll to position [25, 145]
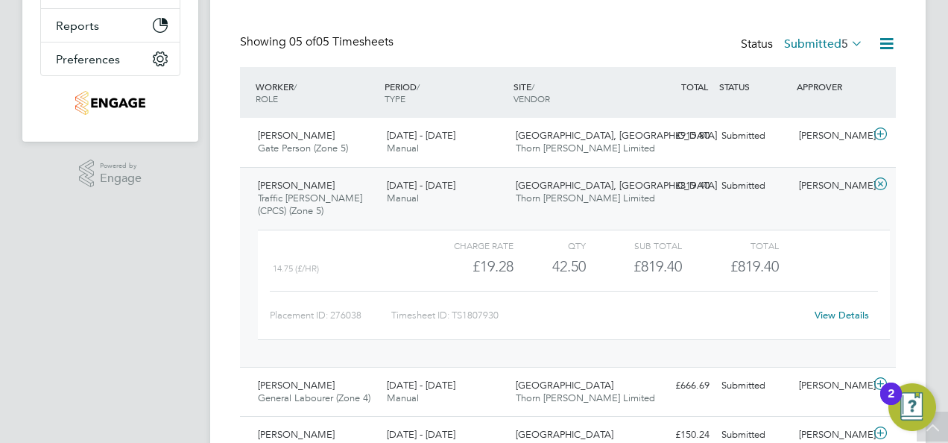
click at [842, 313] on link "View Details" at bounding box center [842, 315] width 54 height 13
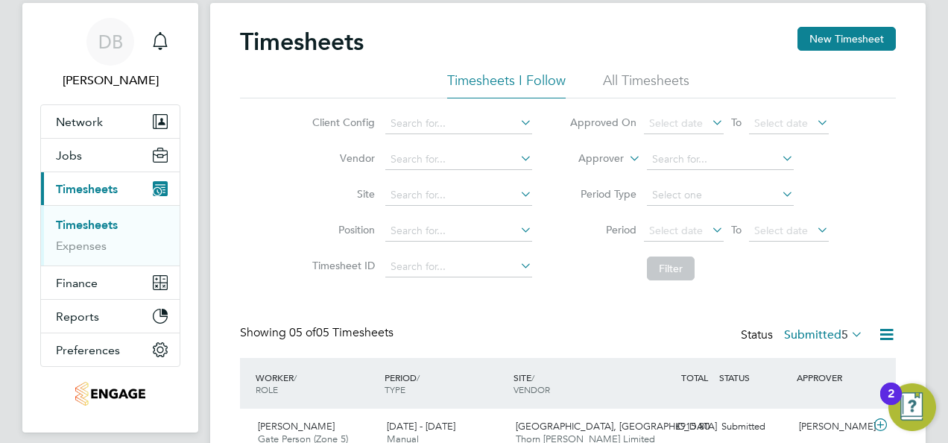
scroll to position [224, 0]
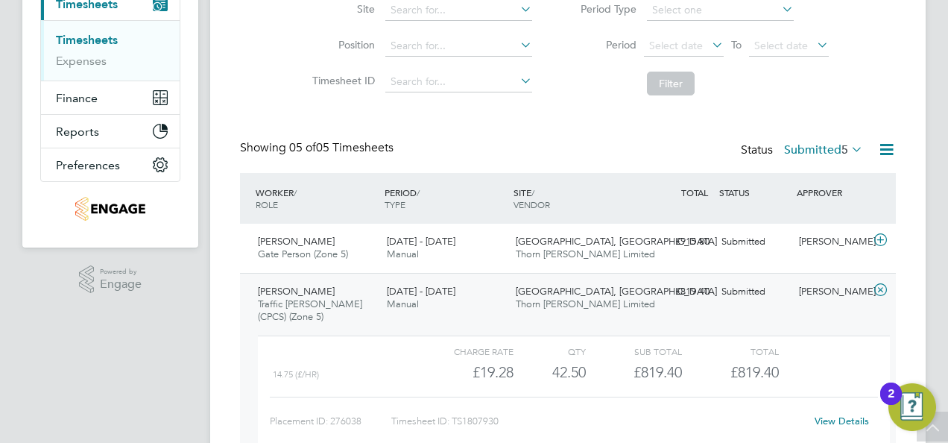
click at [252, 110] on div "Timesheets New Timesheet Timesheets I Follow All Timesheets Client Config Vendo…" at bounding box center [568, 232] width 656 height 781
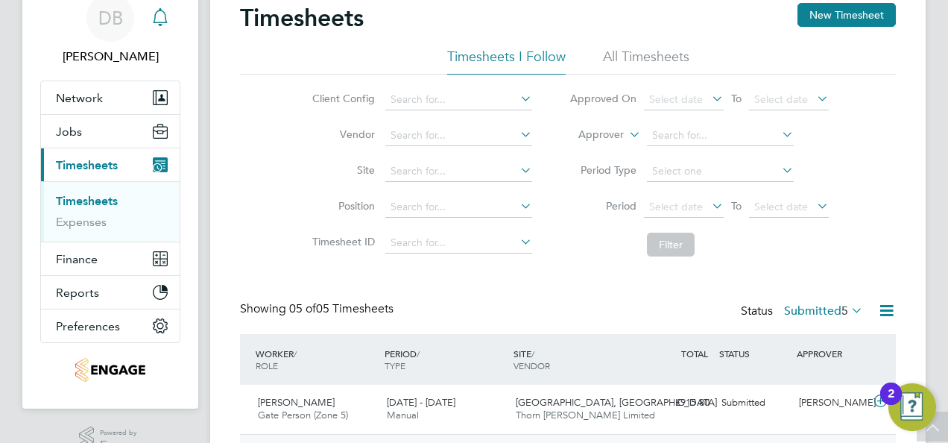
scroll to position [0, 0]
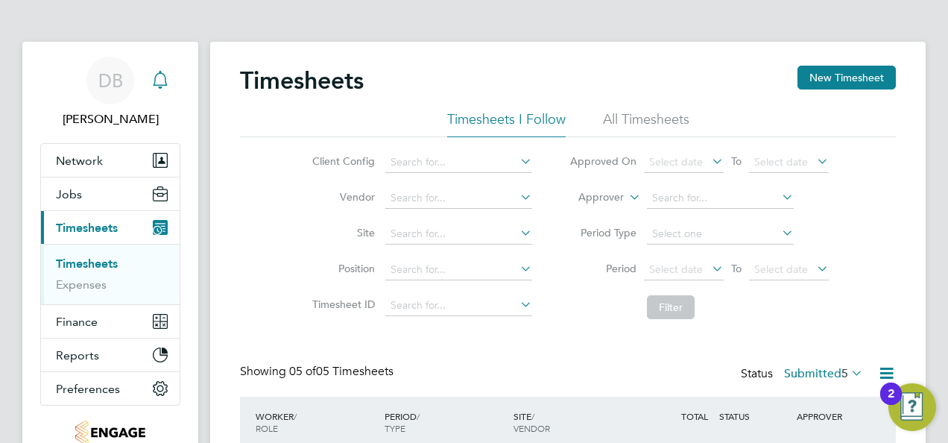
click at [157, 88] on icon "Main navigation" at bounding box center [160, 80] width 18 height 18
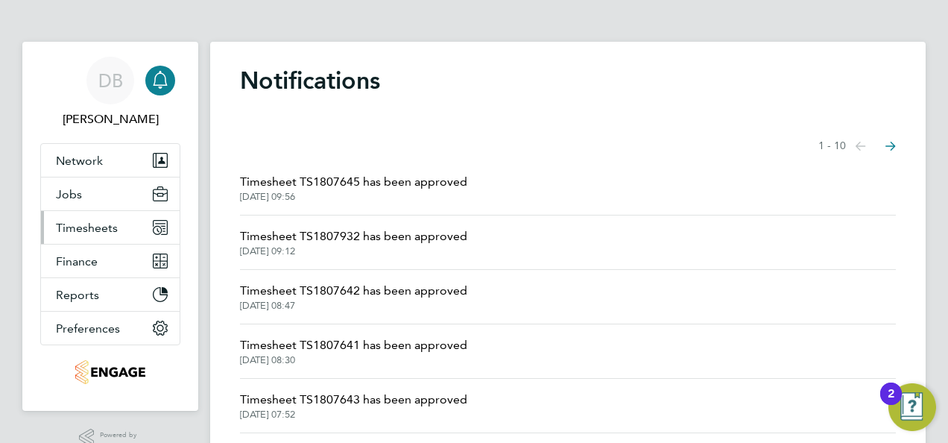
click at [94, 227] on span "Timesheets" at bounding box center [87, 228] width 62 height 14
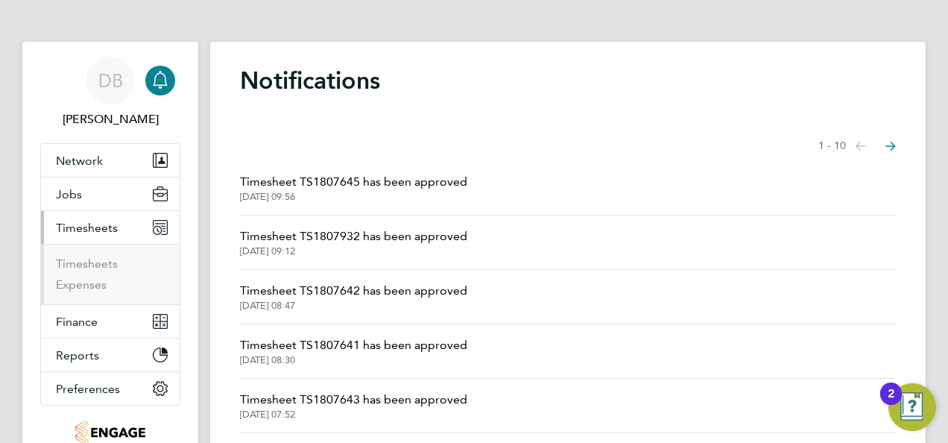
click at [84, 229] on span "Timesheets" at bounding box center [87, 228] width 62 height 14
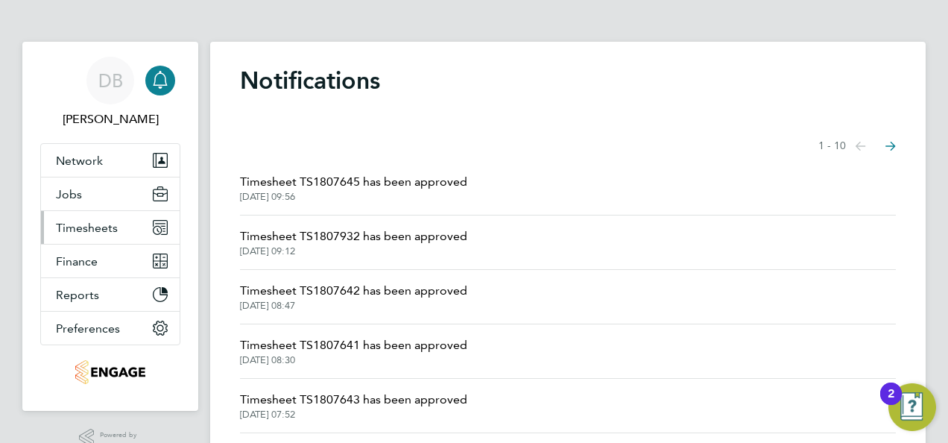
click at [91, 223] on span "Timesheets" at bounding box center [87, 228] width 62 height 14
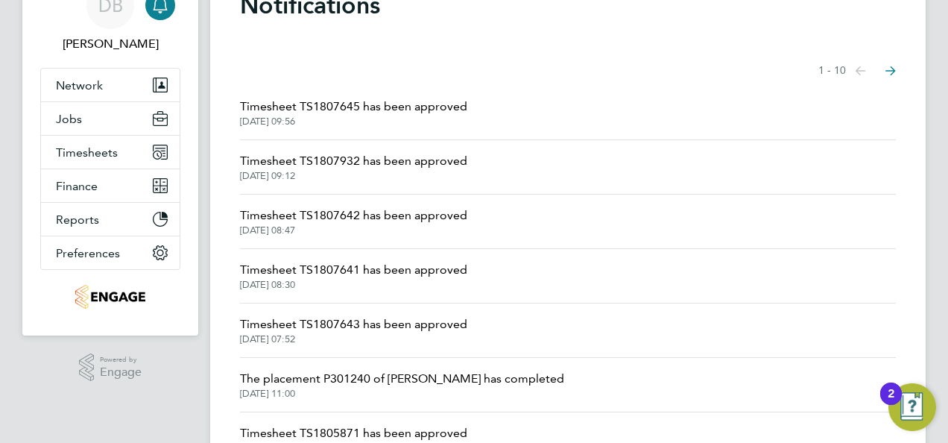
scroll to position [149, 0]
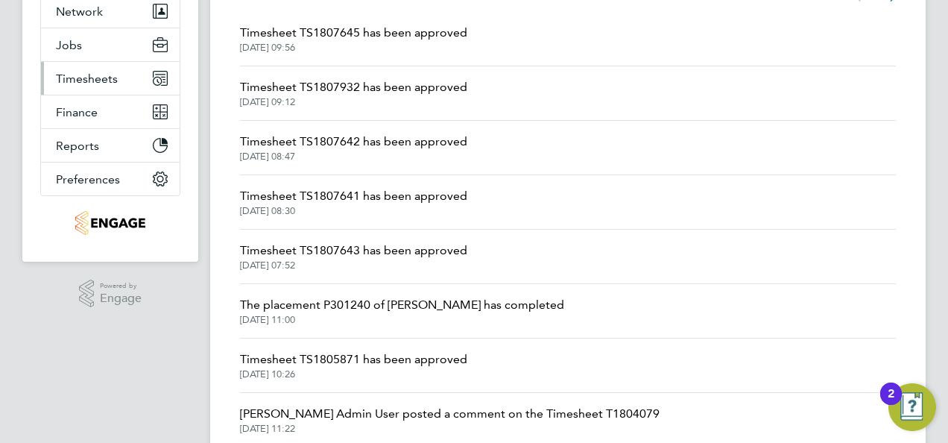
click at [86, 76] on span "Timesheets" at bounding box center [87, 79] width 62 height 14
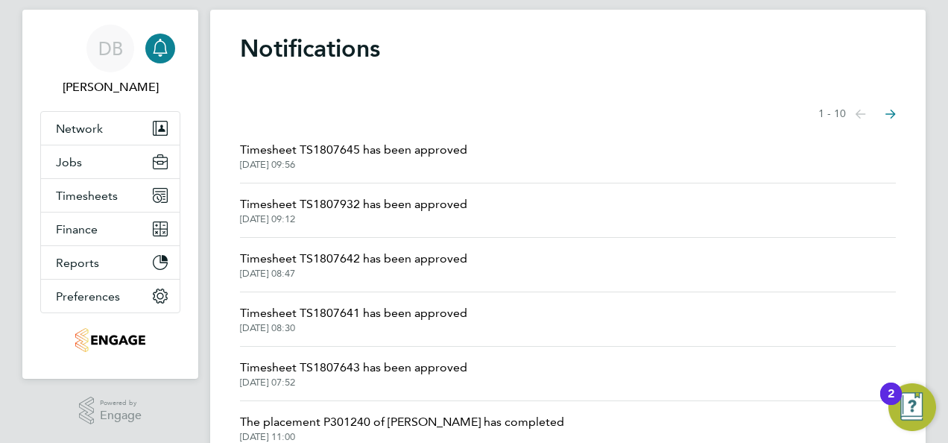
scroll to position [0, 0]
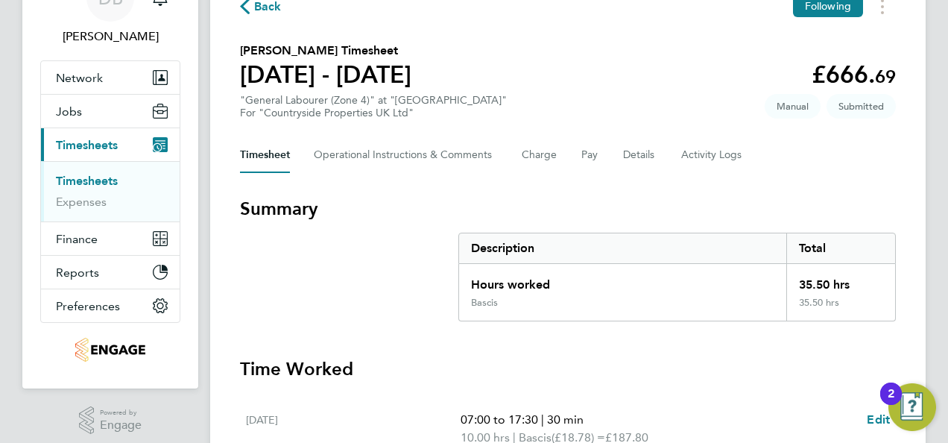
scroll to position [17, 0]
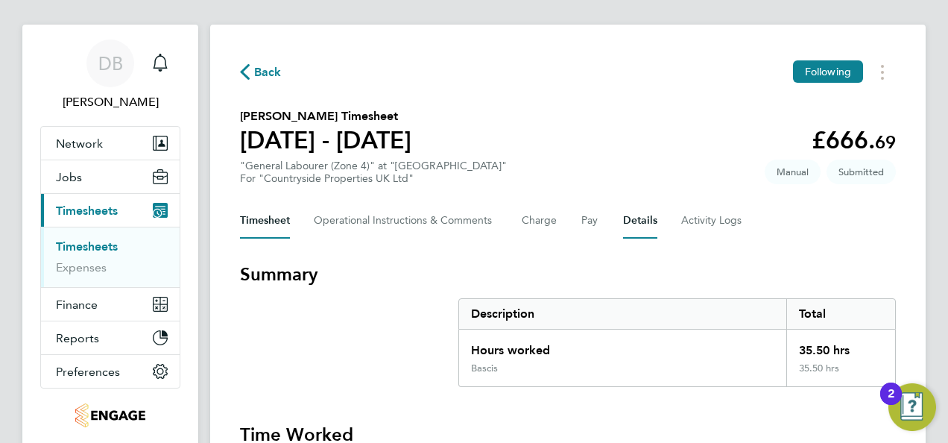
click at [644, 219] on button "Details" at bounding box center [640, 221] width 34 height 36
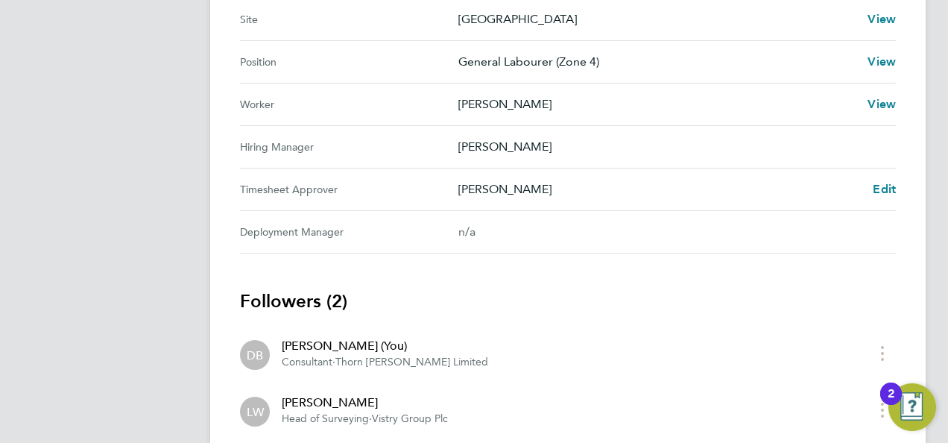
scroll to position [695, 0]
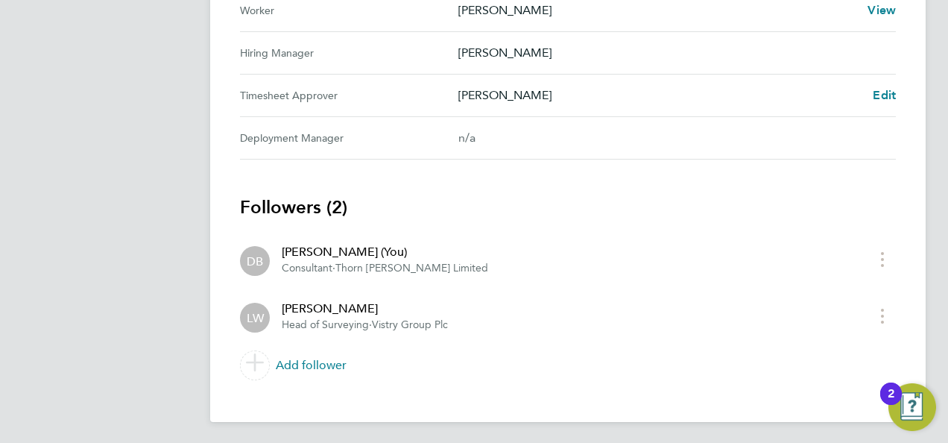
click at [479, 95] on p "Lee Wilson" at bounding box center [660, 95] width 403 height 18
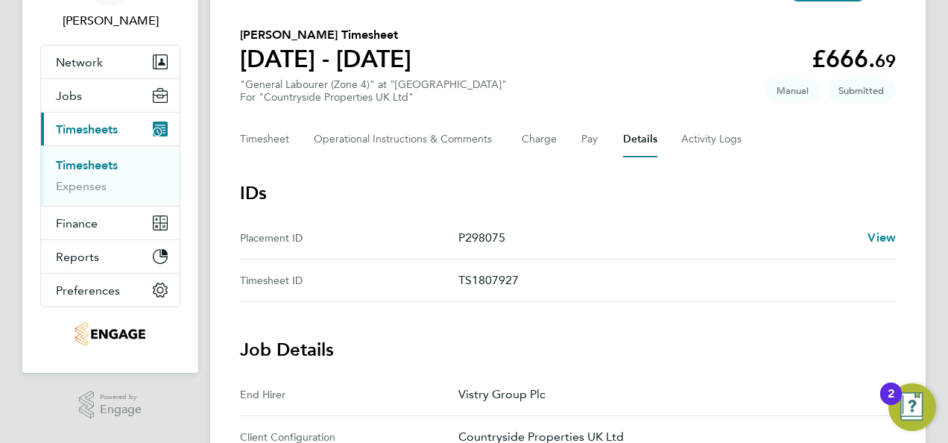
scroll to position [0, 0]
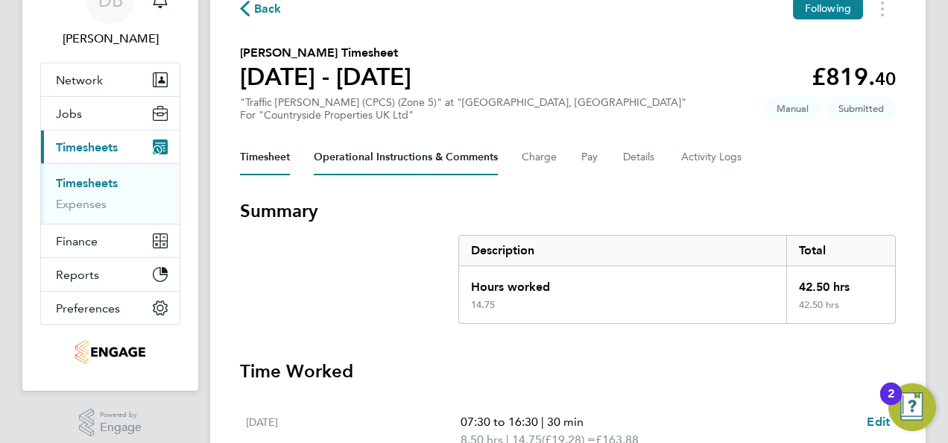
scroll to position [35, 0]
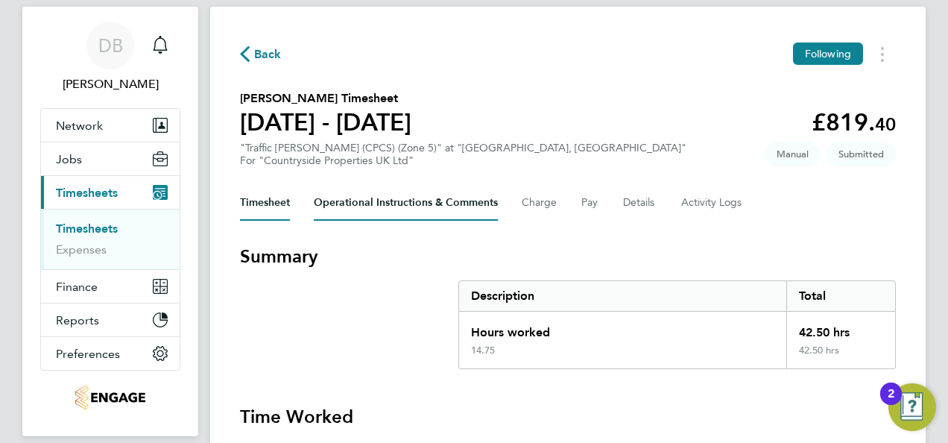
click at [406, 207] on Comments-tab "Operational Instructions & Comments" at bounding box center [406, 203] width 184 height 36
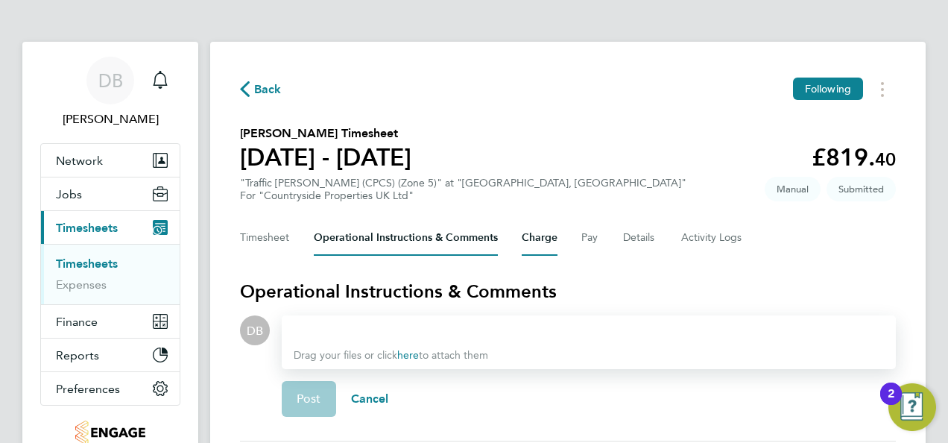
click at [546, 236] on button "Charge" at bounding box center [540, 238] width 36 height 36
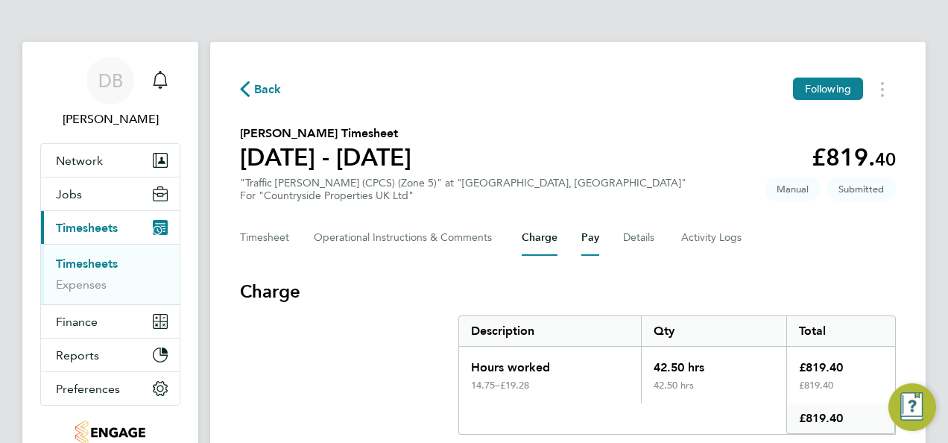
click at [591, 236] on button "Pay" at bounding box center [591, 238] width 18 height 36
click at [718, 236] on Logs-tab "Activity Logs" at bounding box center [712, 238] width 63 height 36
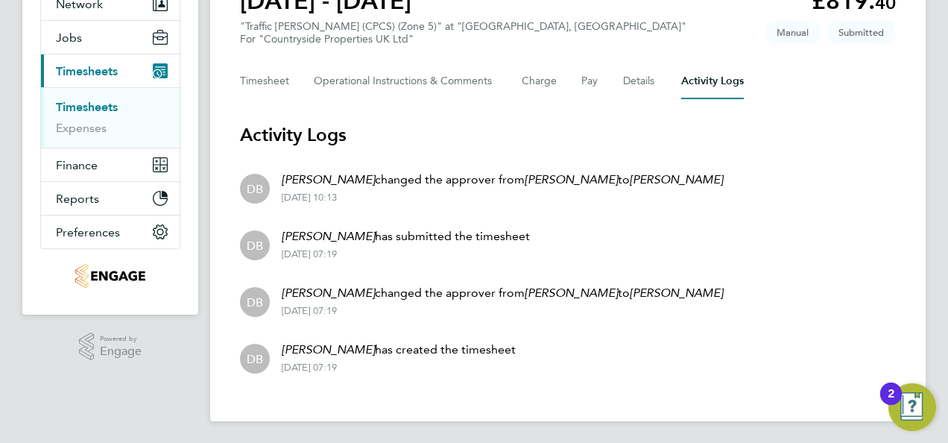
scroll to position [158, 0]
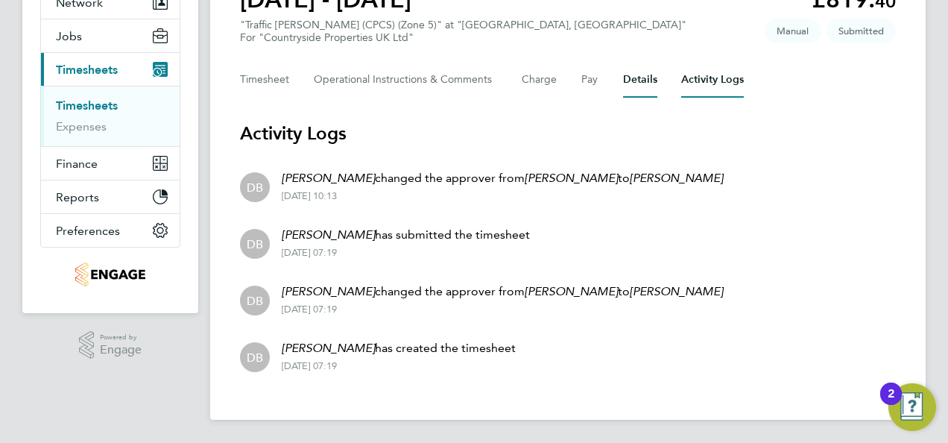
click at [650, 70] on button "Details" at bounding box center [640, 80] width 34 height 36
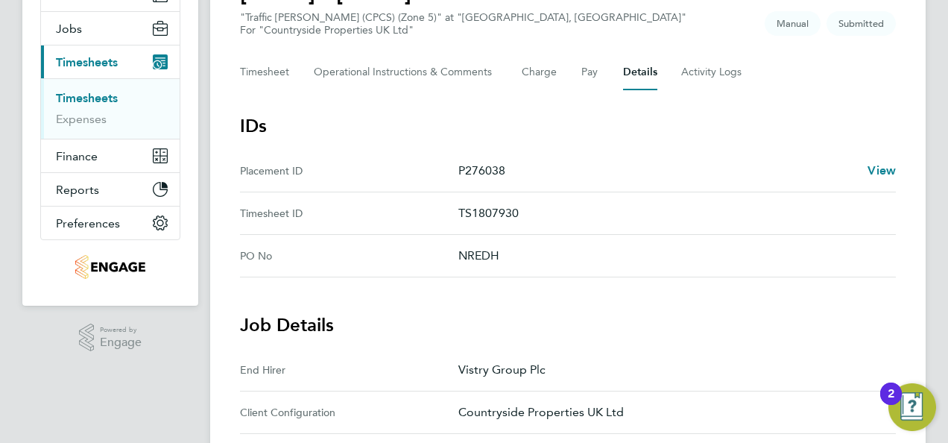
scroll to position [122, 0]
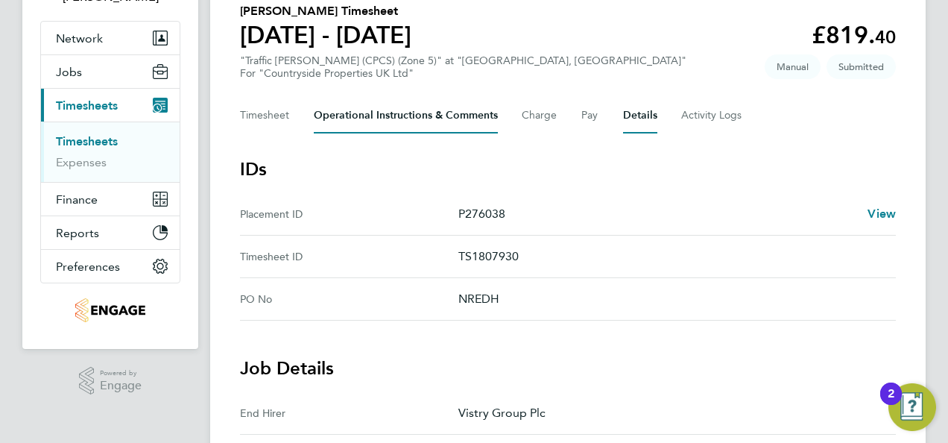
click at [428, 106] on Comments-tab "Operational Instructions & Comments" at bounding box center [406, 116] width 184 height 36
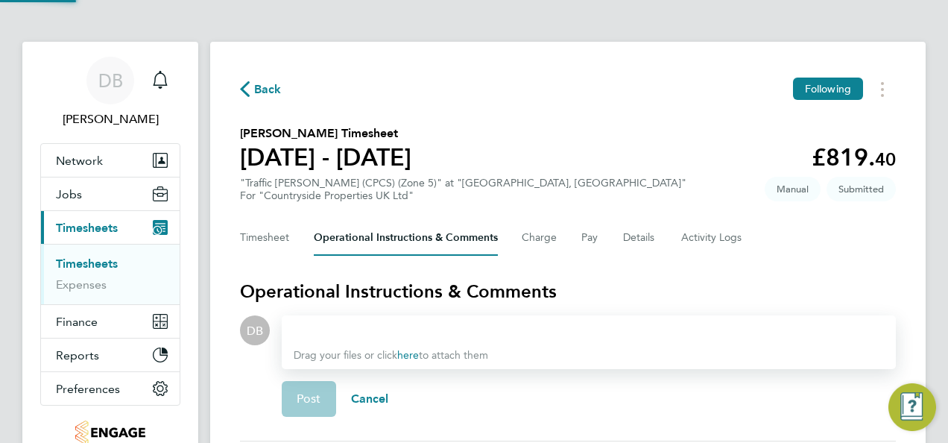
scroll to position [142, 0]
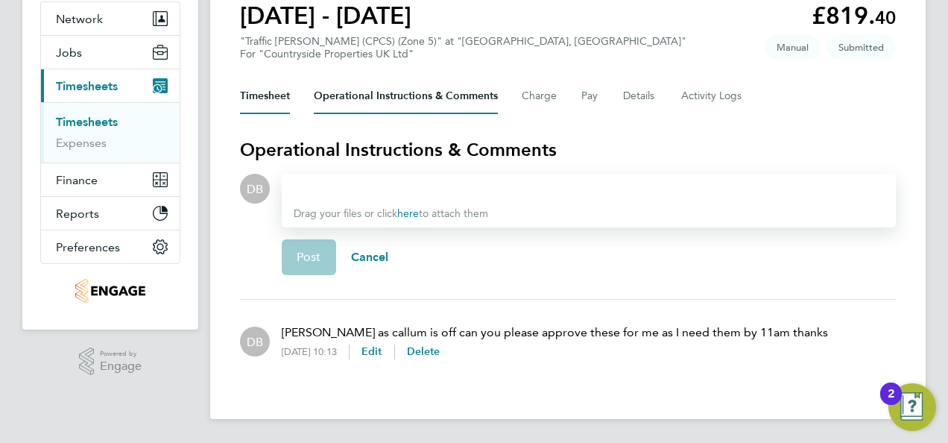
click at [270, 104] on button "Timesheet" at bounding box center [265, 96] width 50 height 36
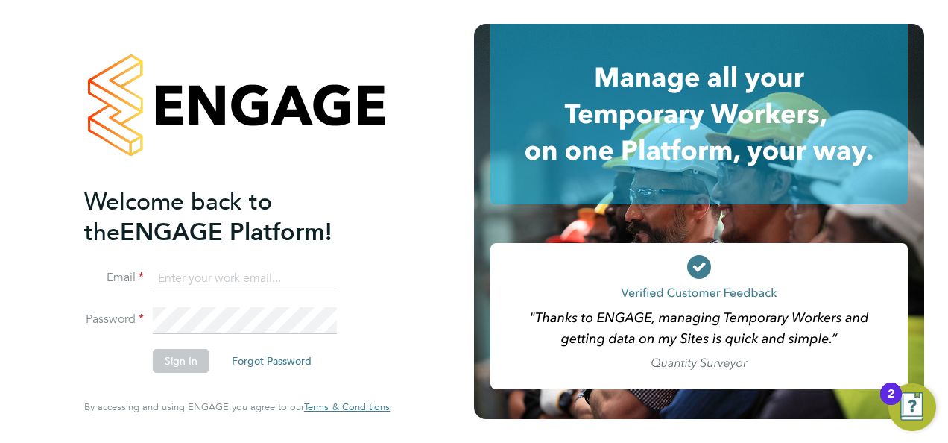
type input "daniel.bassett@thornbaker.co.uk"
click at [188, 355] on button "Sign In" at bounding box center [181, 361] width 57 height 24
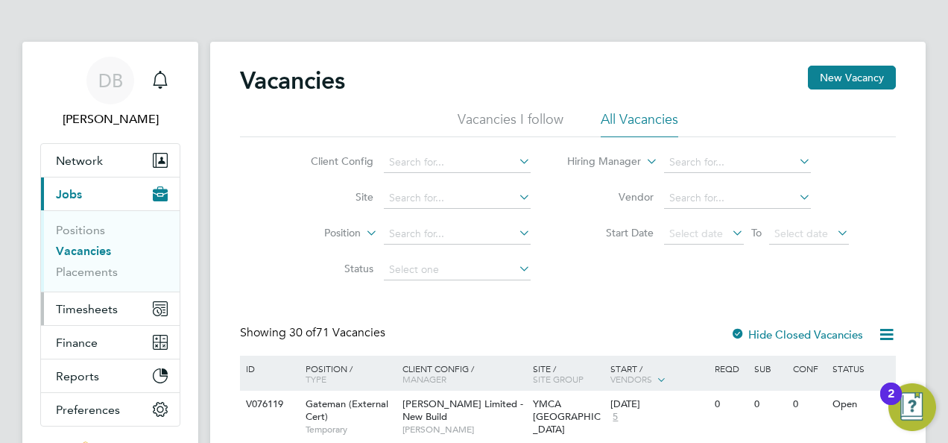
click at [91, 303] on span "Timesheets" at bounding box center [87, 309] width 62 height 14
click at [82, 297] on button "Timesheets" at bounding box center [110, 308] width 139 height 33
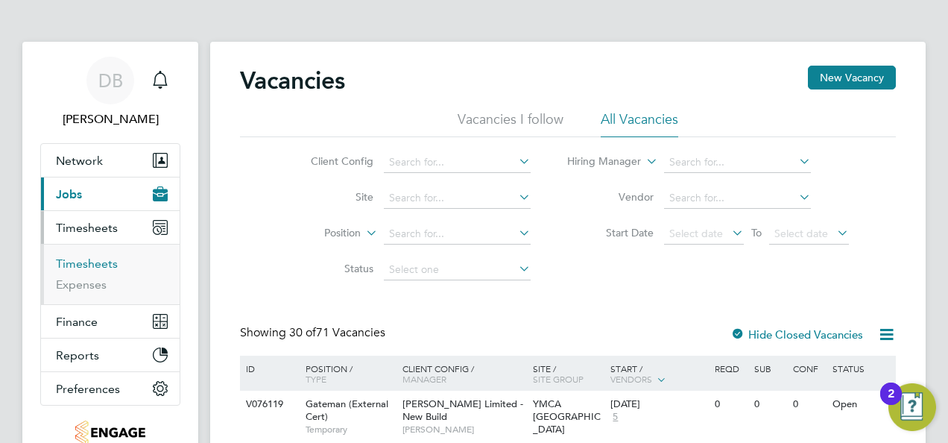
click at [94, 265] on link "Timesheets" at bounding box center [87, 263] width 62 height 14
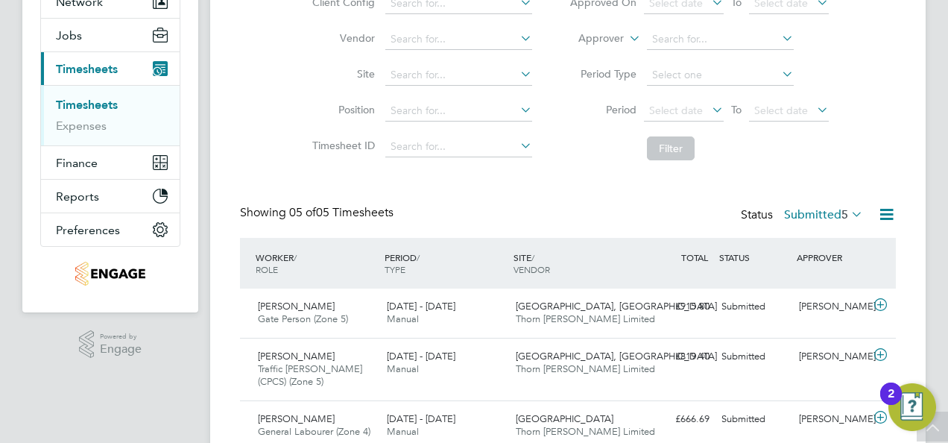
scroll to position [136, 0]
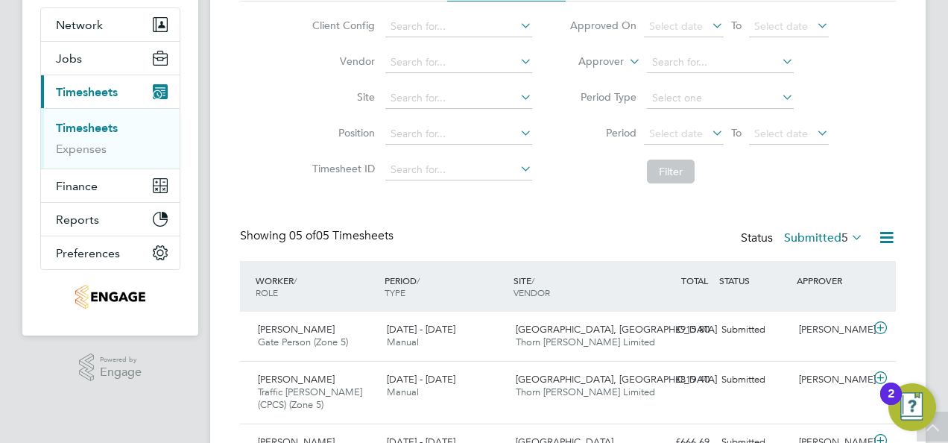
click at [97, 125] on link "Timesheets" at bounding box center [87, 128] width 62 height 14
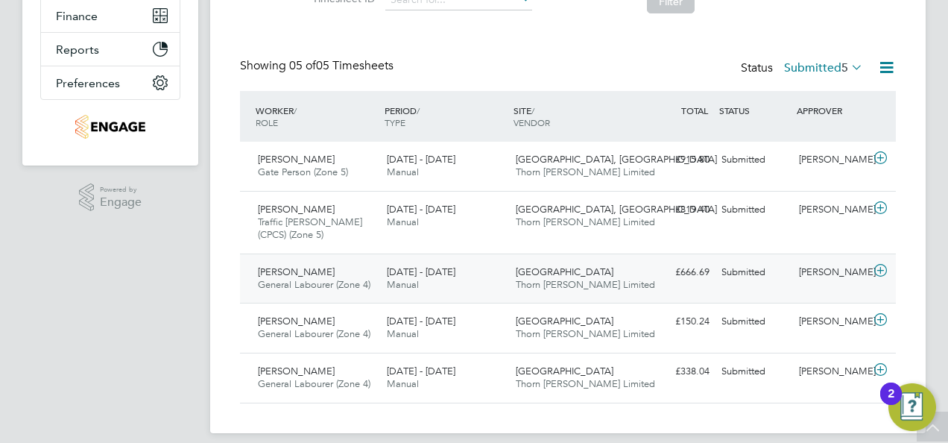
scroll to position [318, 0]
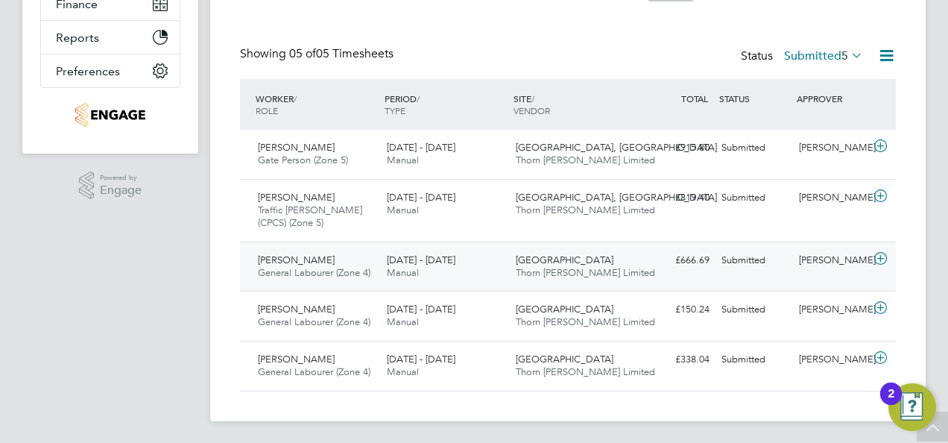
click at [335, 262] on div "[PERSON_NAME] General Labourer (Zone 4) [DATE] - [DATE]" at bounding box center [316, 266] width 129 height 37
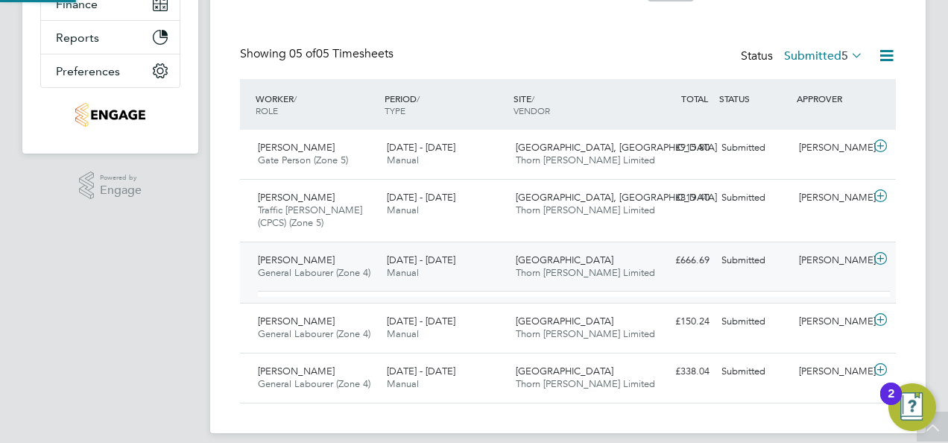
scroll to position [7, 7]
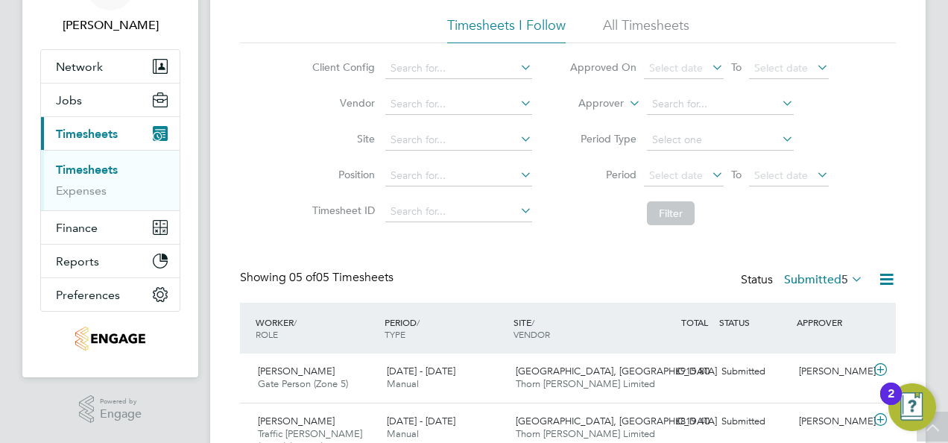
click at [848, 279] on icon at bounding box center [848, 278] width 0 height 21
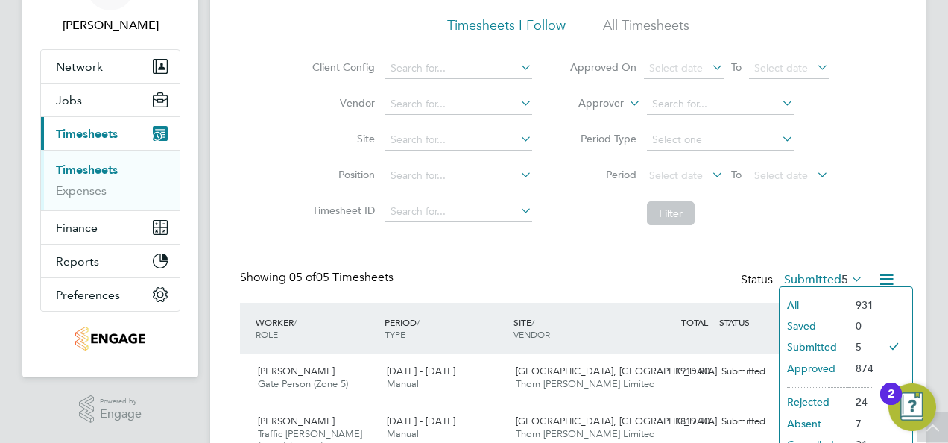
click at [848, 232] on div "Timesheets New Timesheet Timesheets I Follow All Timesheets Client Config Vendo…" at bounding box center [568, 362] width 656 height 781
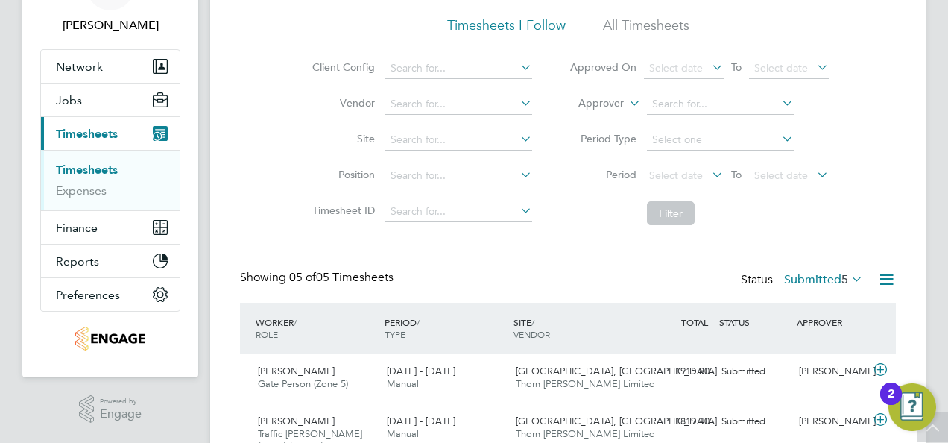
click at [883, 283] on icon at bounding box center [887, 279] width 19 height 19
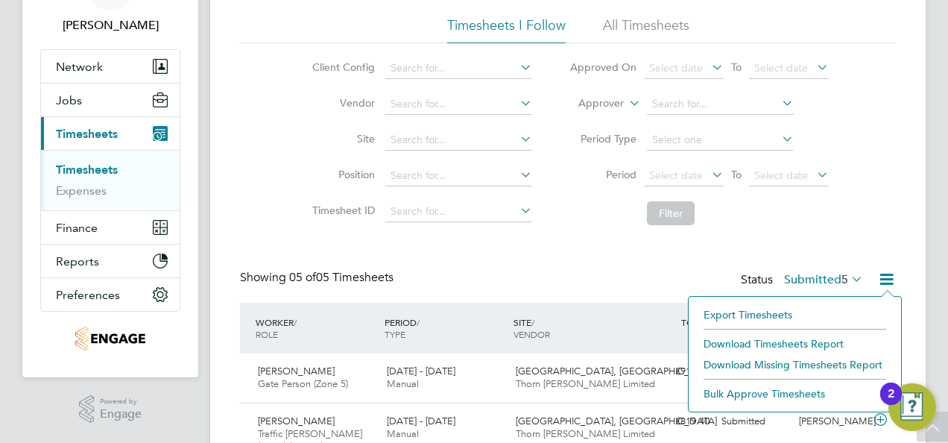
click at [554, 246] on div "Timesheets New Timesheet Timesheets I Follow All Timesheets Client Config Vendo…" at bounding box center [568, 362] width 656 height 781
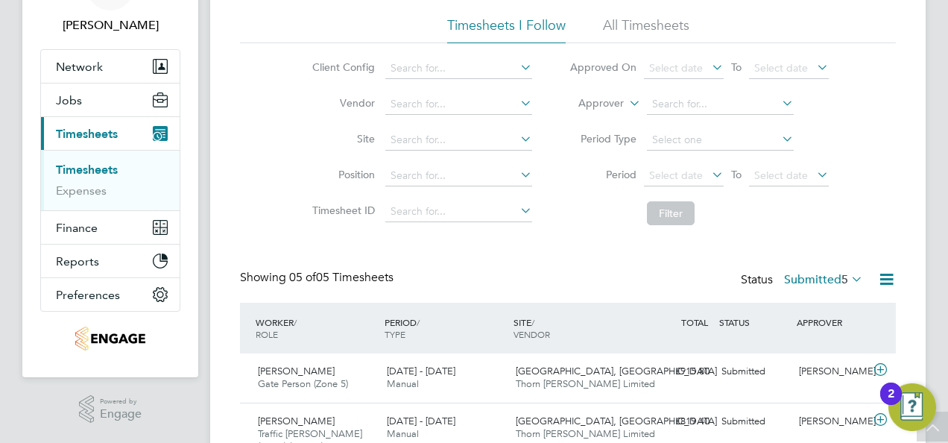
click at [832, 277] on label "Submitted 5" at bounding box center [823, 279] width 79 height 15
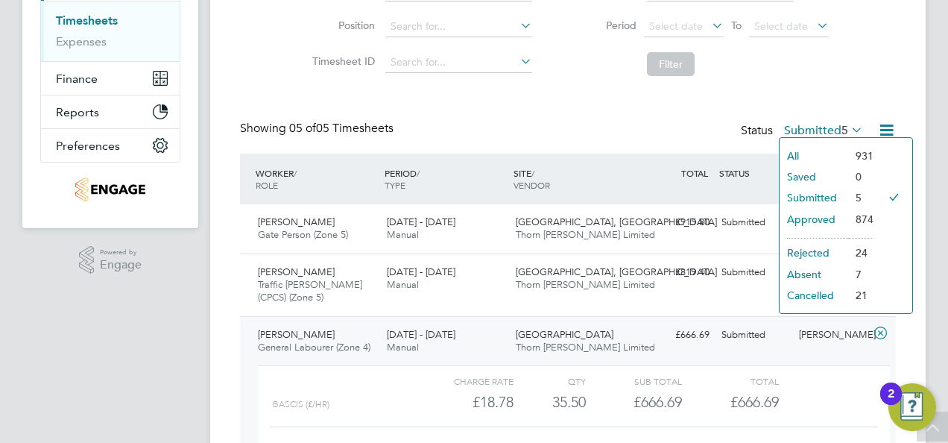
click at [814, 221] on li "Approved" at bounding box center [814, 219] width 69 height 21
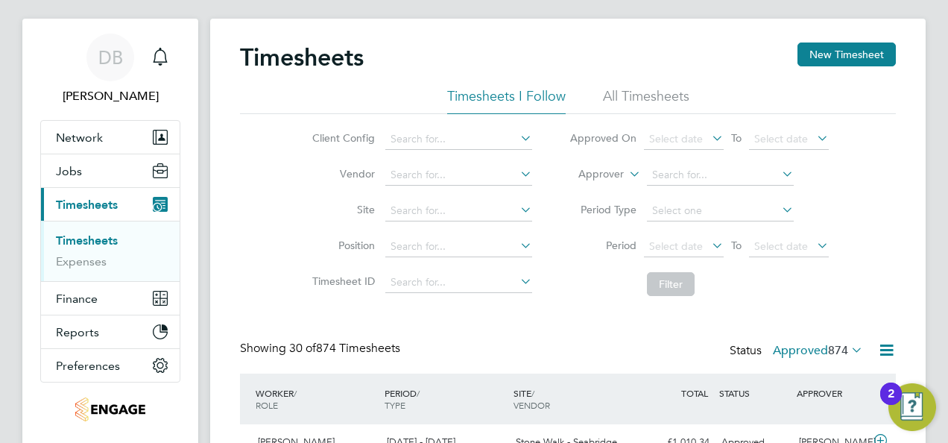
scroll to position [0, 0]
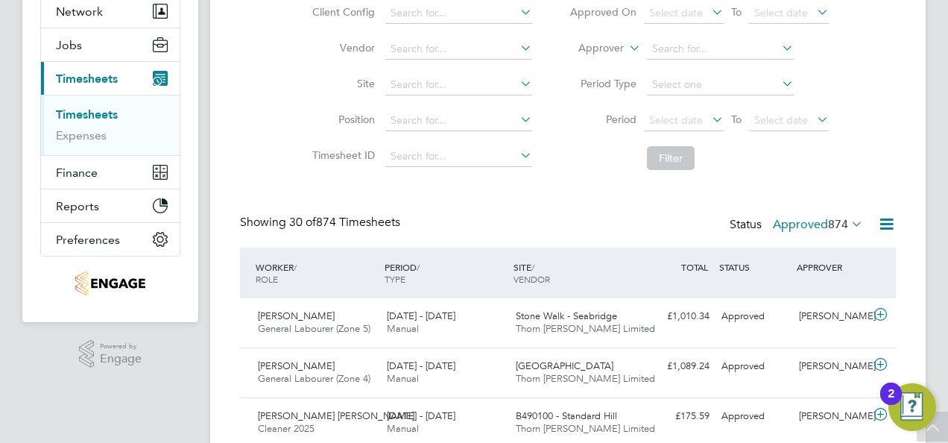
click at [842, 223] on span "874" at bounding box center [838, 224] width 20 height 15
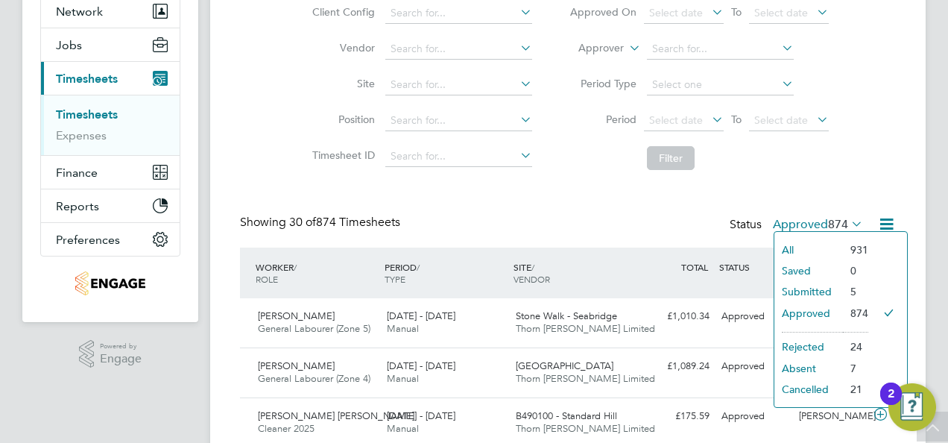
click at [819, 292] on li "Submitted" at bounding box center [809, 291] width 69 height 21
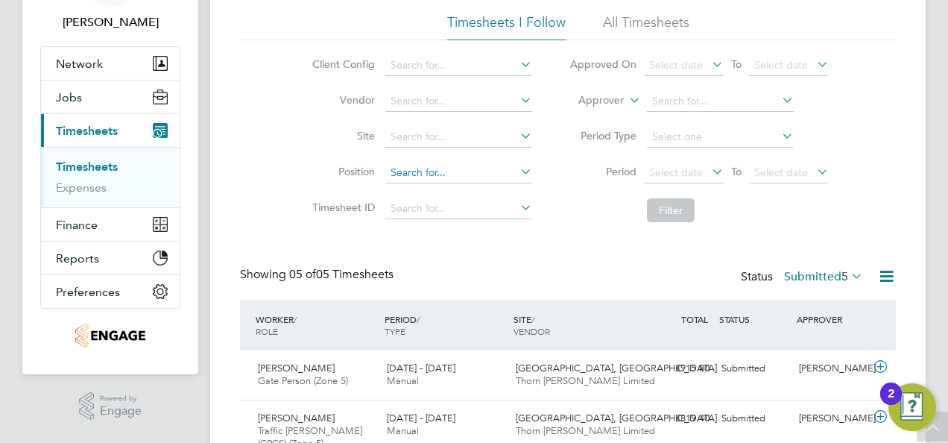
scroll to position [75, 0]
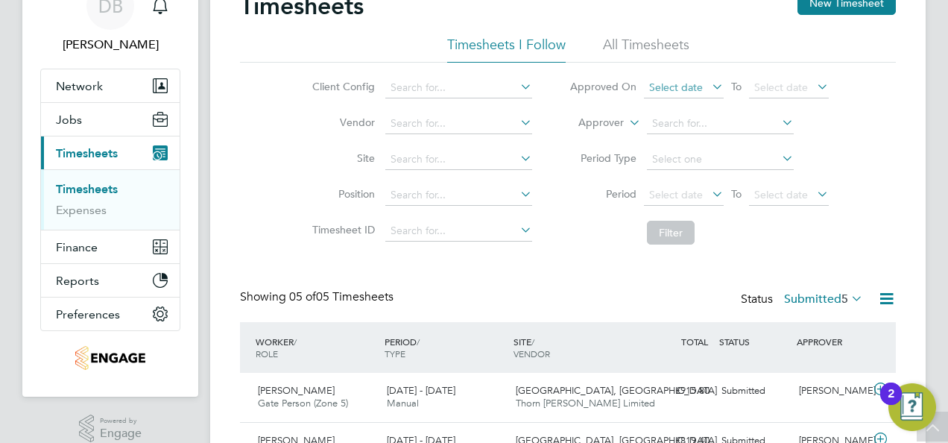
click at [664, 86] on span "Select date" at bounding box center [676, 87] width 54 height 13
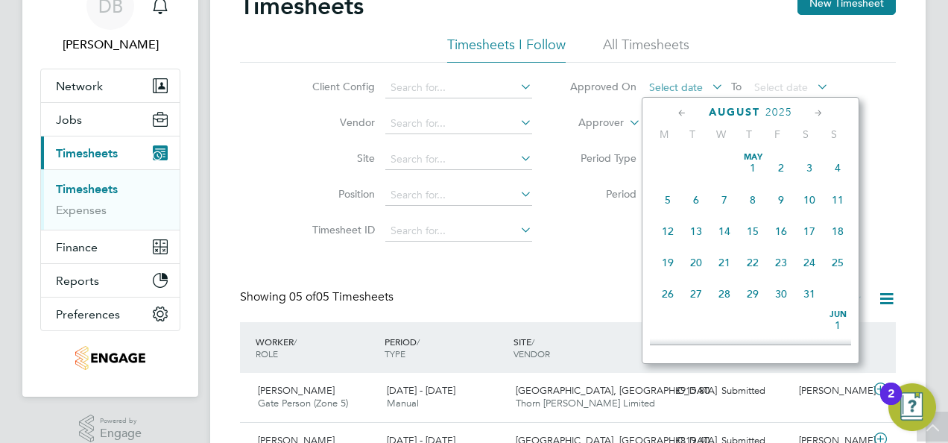
scroll to position [576, 0]
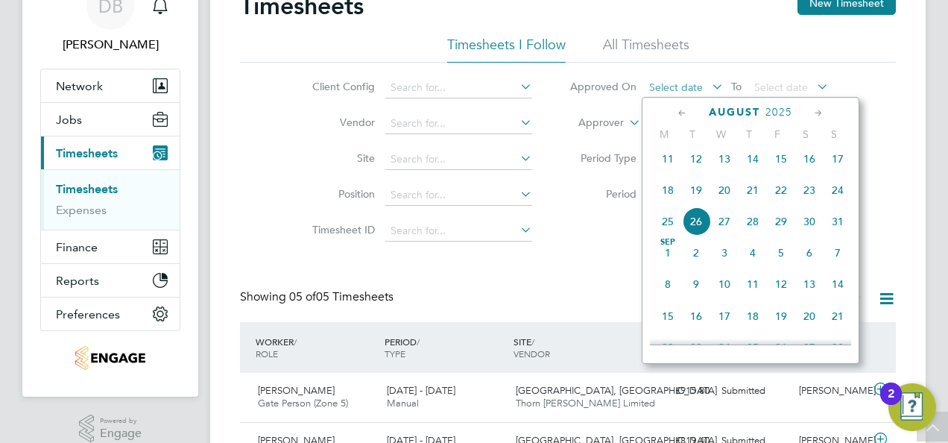
click at [664, 86] on span "Select date" at bounding box center [676, 87] width 54 height 13
click at [696, 227] on span "26" at bounding box center [696, 221] width 28 height 28
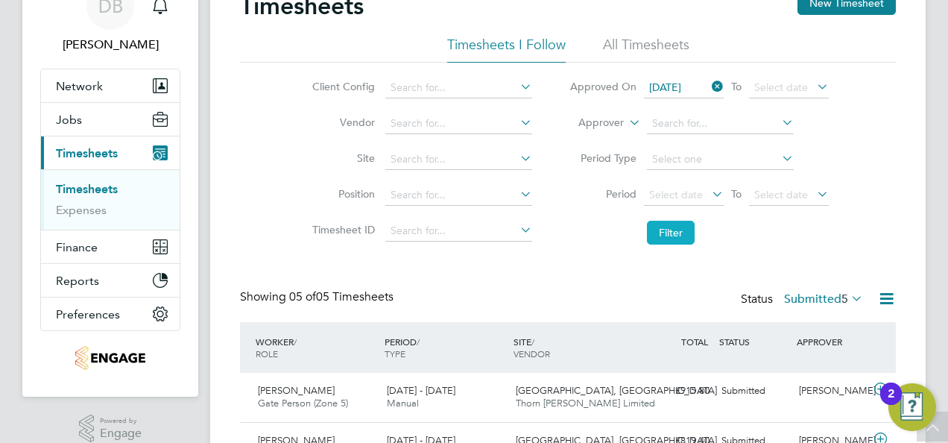
click at [683, 235] on button "Filter" at bounding box center [671, 233] width 48 height 24
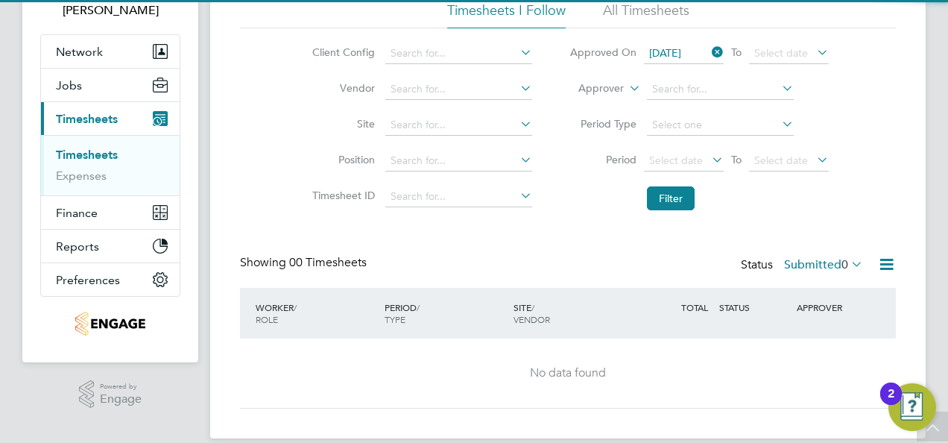
scroll to position [127, 0]
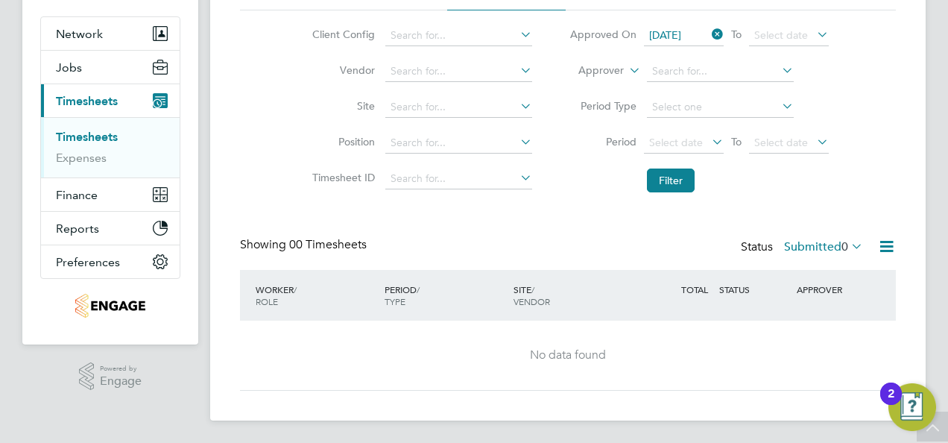
click at [804, 237] on div "Status Submitted 0" at bounding box center [803, 247] width 125 height 21
click at [804, 248] on label "Submitted 0" at bounding box center [823, 246] width 79 height 15
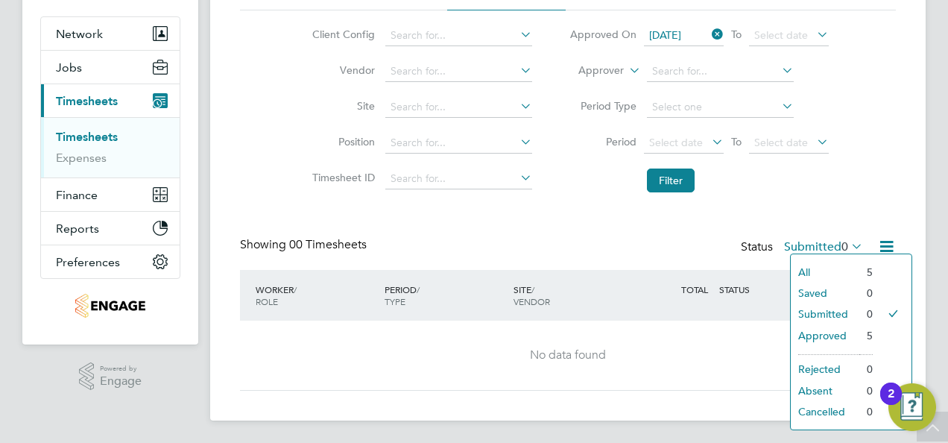
click at [826, 331] on li "Approved" at bounding box center [825, 335] width 69 height 21
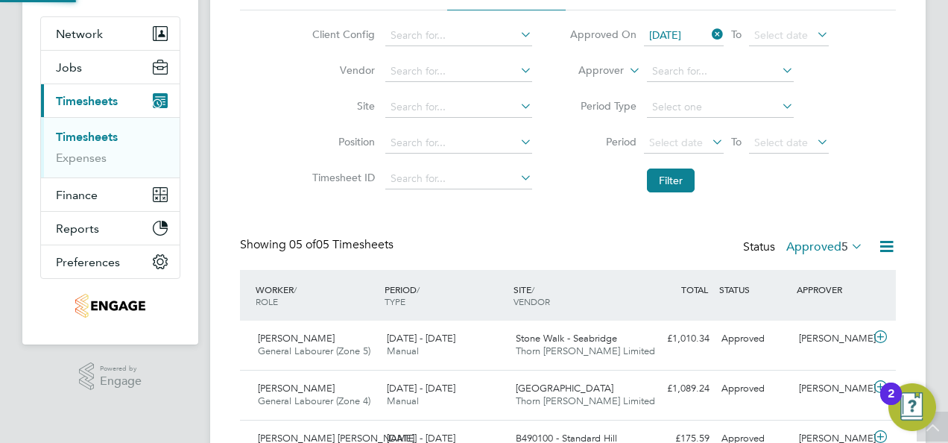
scroll to position [37, 129]
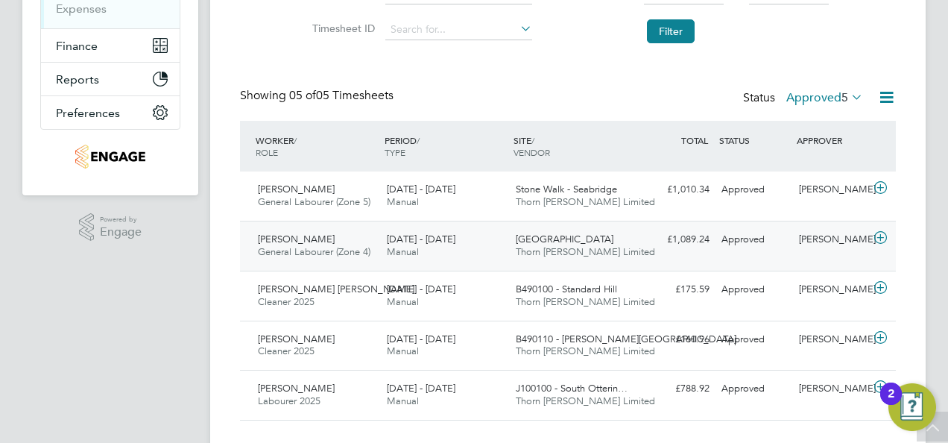
click at [483, 245] on div "18 - 24 Aug 2025 Manual" at bounding box center [445, 245] width 129 height 37
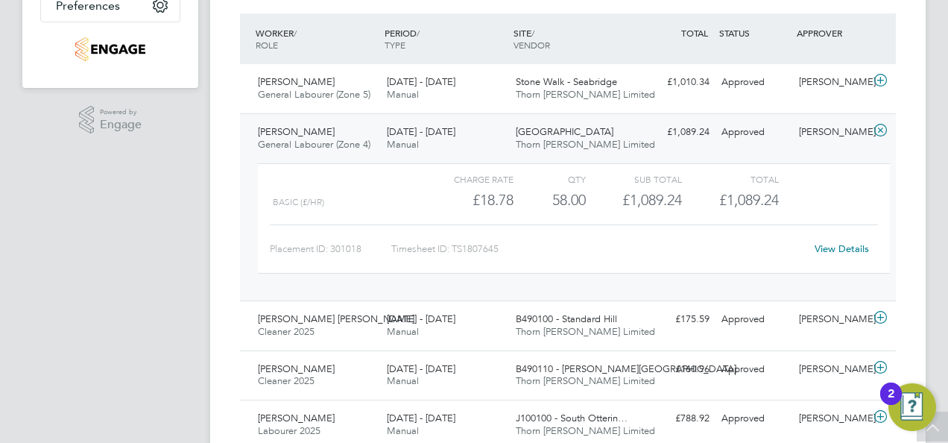
scroll to position [425, 0]
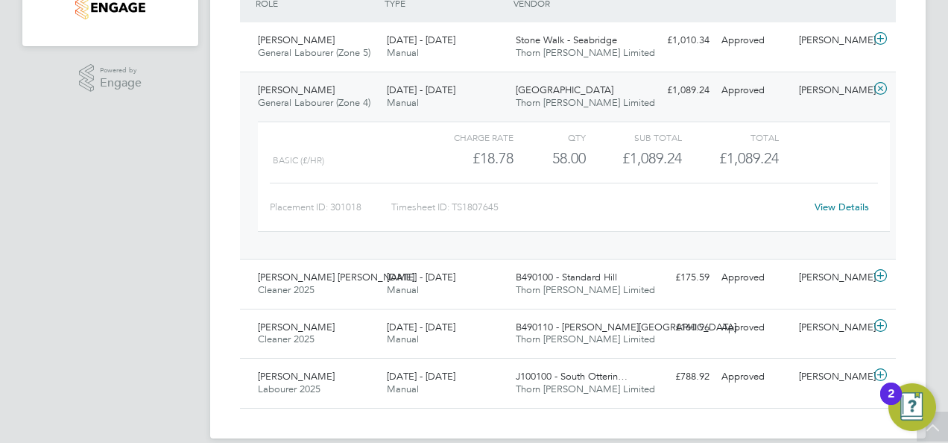
click at [824, 202] on link "View Details" at bounding box center [842, 207] width 54 height 13
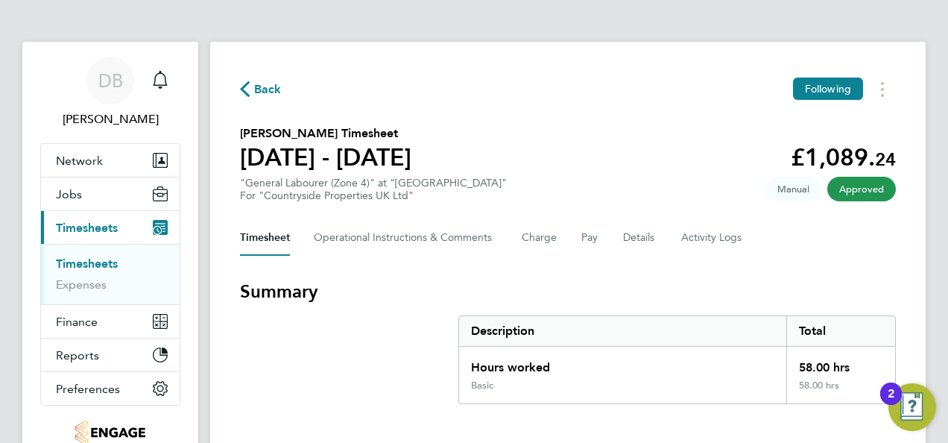
click at [92, 231] on span "Timesheets" at bounding box center [87, 228] width 62 height 14
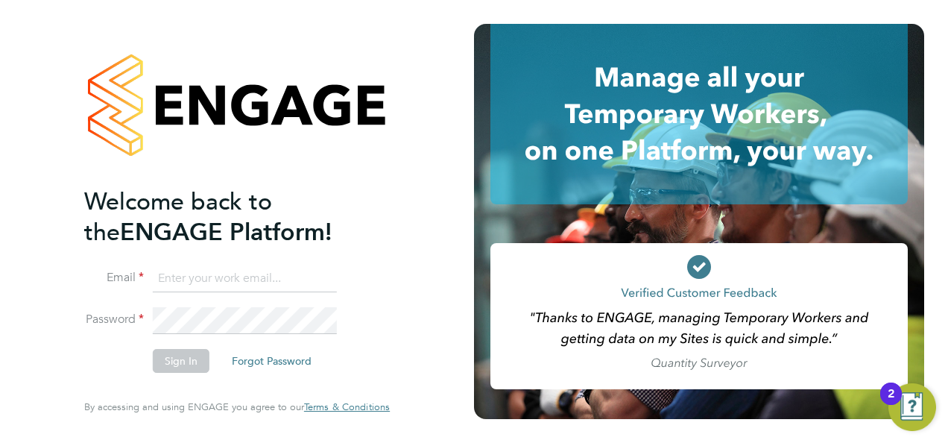
type input "[PERSON_NAME][EMAIL_ADDRESS][PERSON_NAME][DOMAIN_NAME]"
click at [188, 356] on button "Sign In" at bounding box center [181, 361] width 57 height 24
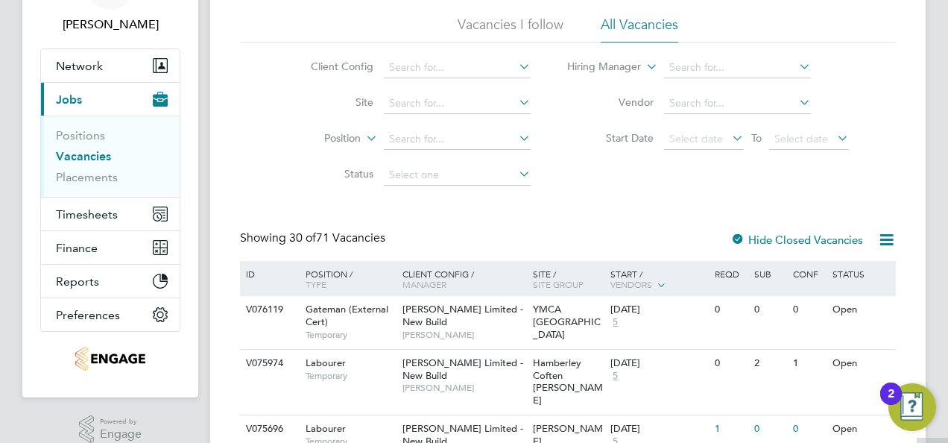
scroll to position [149, 0]
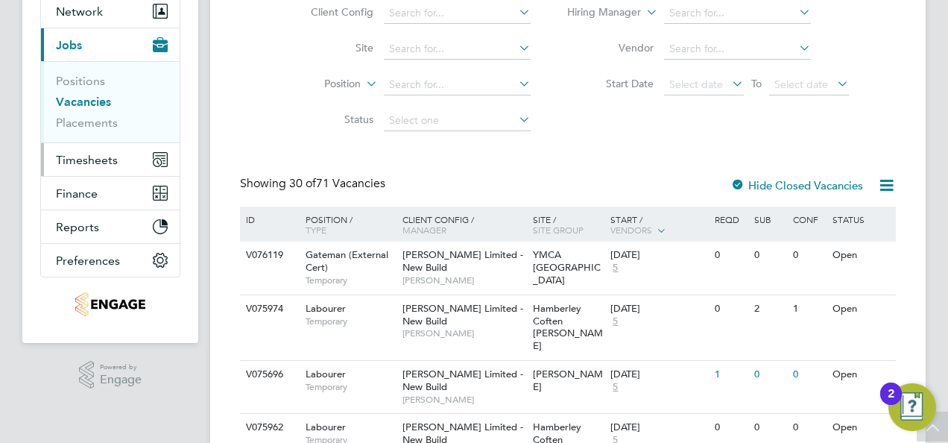
click at [88, 157] on span "Timesheets" at bounding box center [87, 160] width 62 height 14
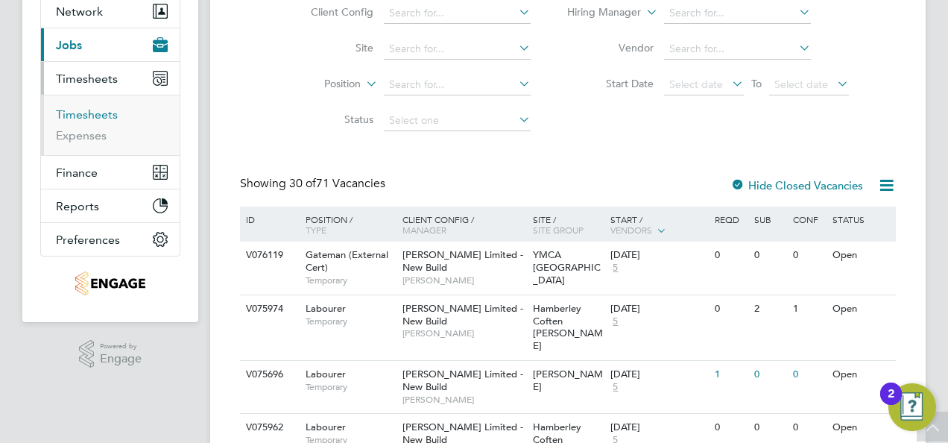
click at [78, 116] on link "Timesheets" at bounding box center [87, 114] width 62 height 14
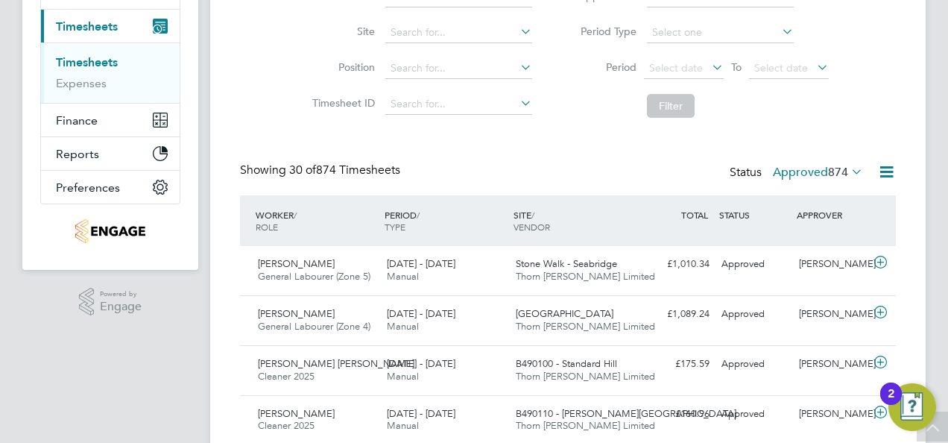
click at [836, 171] on span "874" at bounding box center [838, 172] width 20 height 15
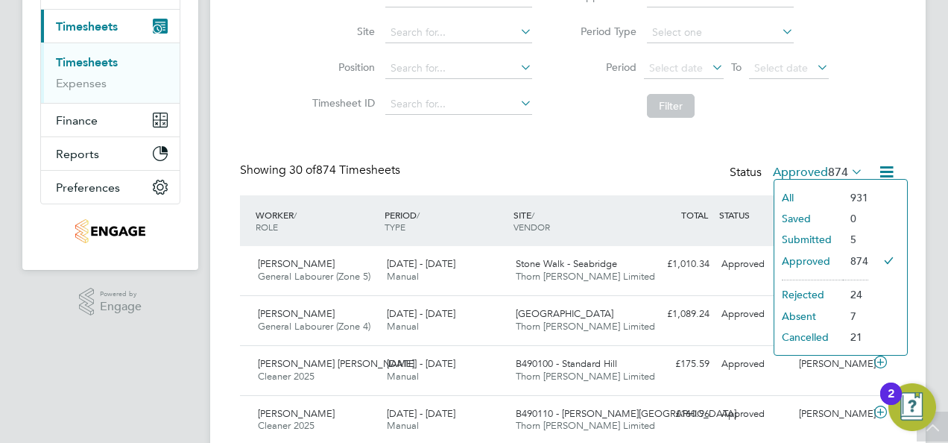
click at [801, 236] on li "Submitted" at bounding box center [809, 239] width 69 height 21
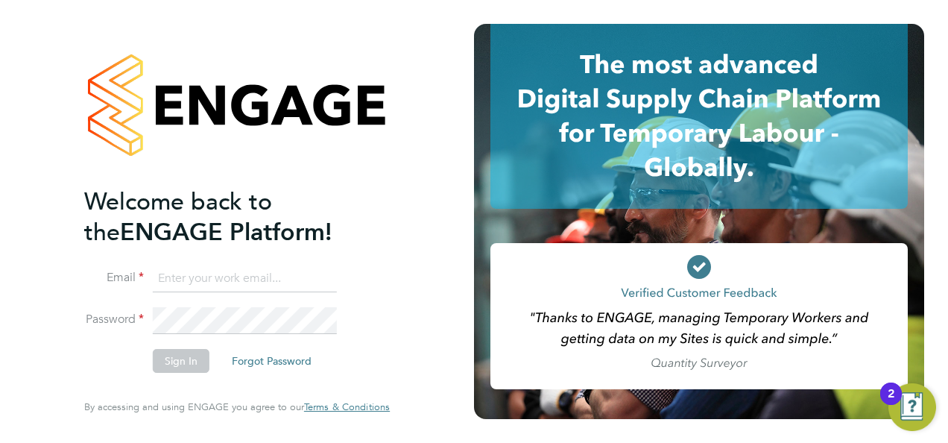
type input "[PERSON_NAME][EMAIL_ADDRESS][PERSON_NAME][DOMAIN_NAME]"
click at [185, 355] on button "Sign In" at bounding box center [181, 361] width 57 height 24
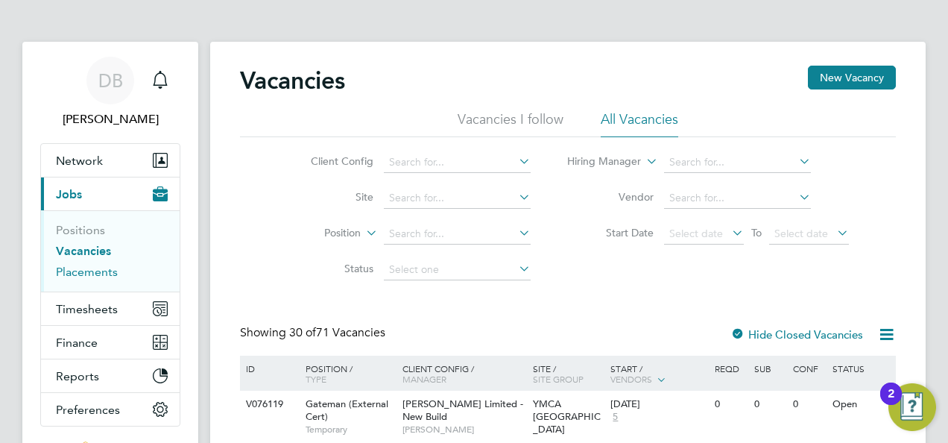
click at [92, 272] on link "Placements" at bounding box center [87, 272] width 62 height 14
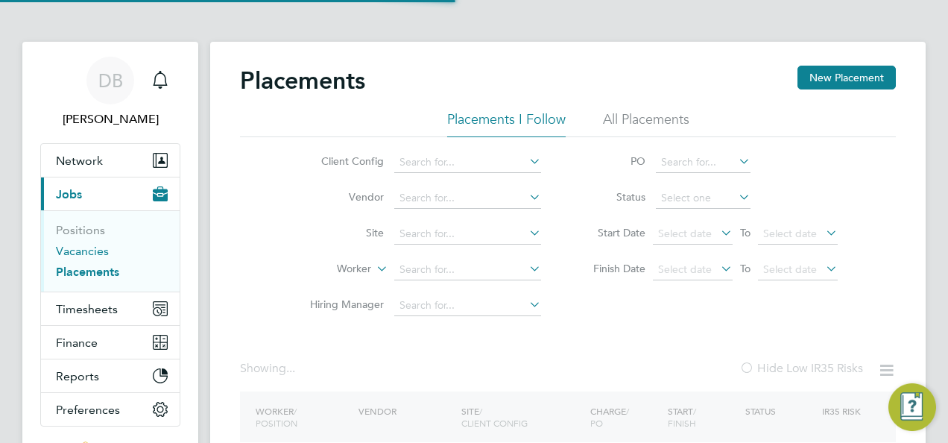
click at [91, 251] on link "Vacancies" at bounding box center [82, 251] width 53 height 14
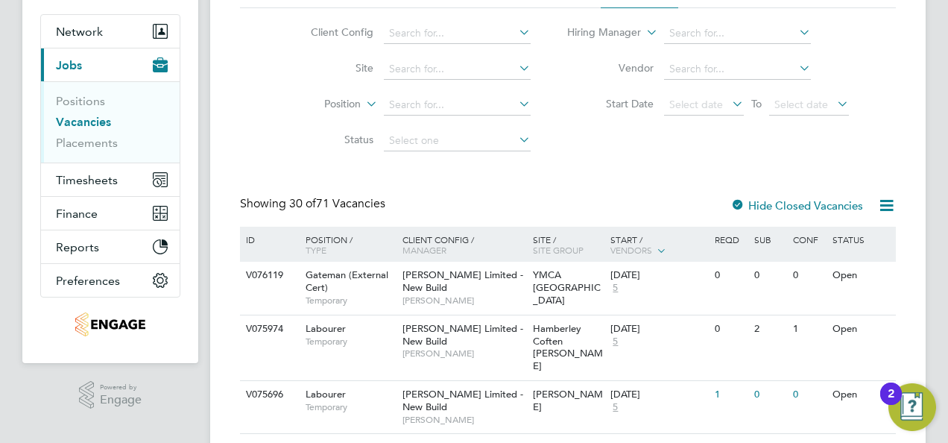
scroll to position [224, 0]
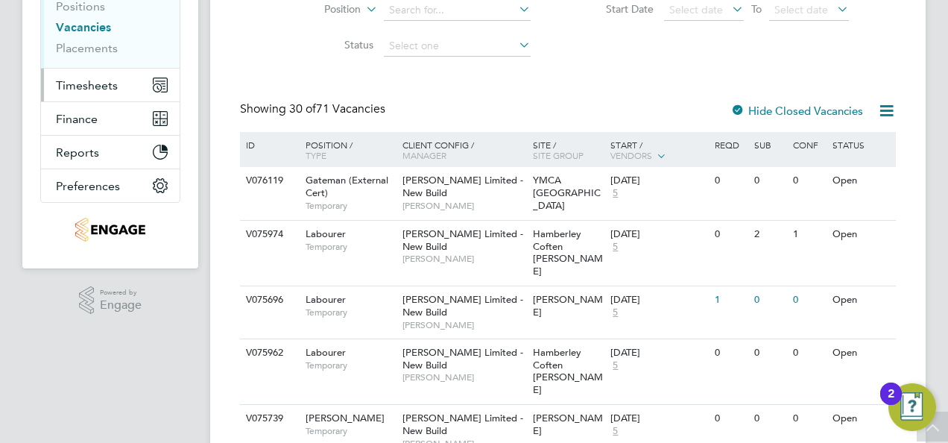
click at [91, 81] on span "Timesheets" at bounding box center [87, 85] width 62 height 14
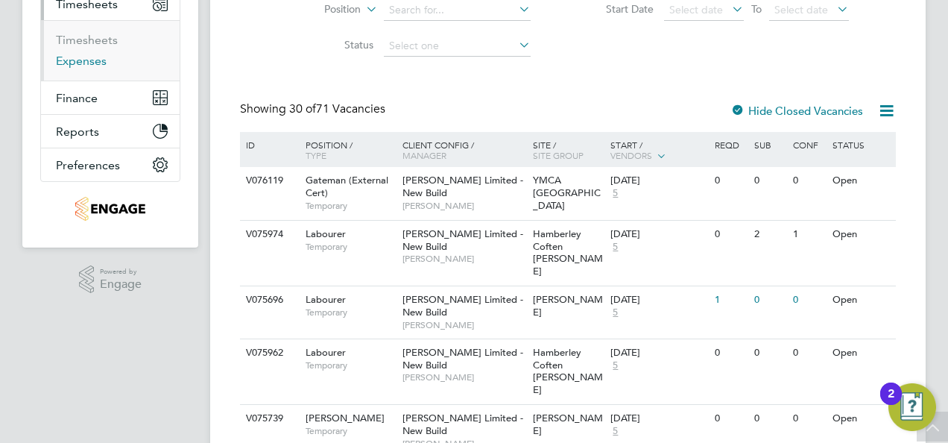
click at [76, 59] on link "Expenses" at bounding box center [81, 61] width 51 height 14
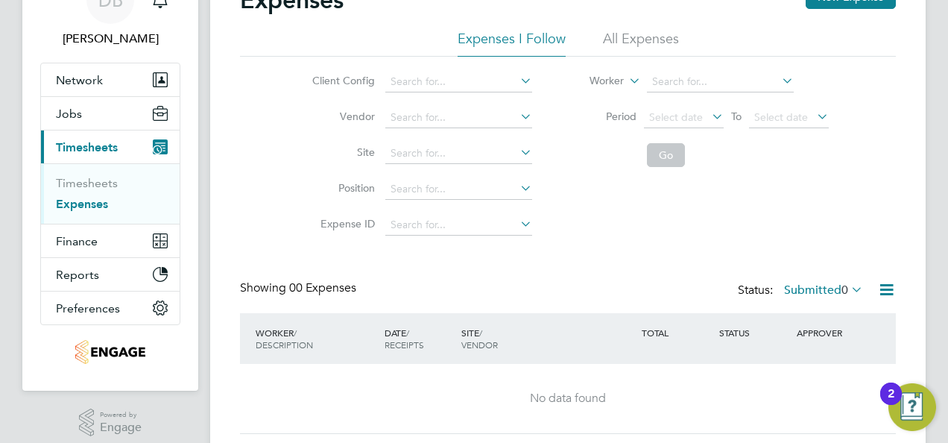
scroll to position [125, 0]
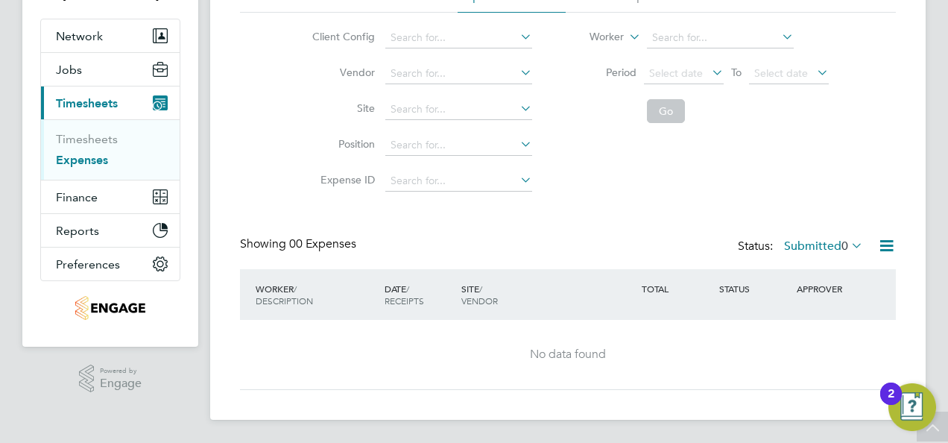
click at [86, 128] on ul "Timesheets Expenses" at bounding box center [110, 149] width 139 height 60
click at [88, 134] on link "Timesheets" at bounding box center [87, 139] width 62 height 14
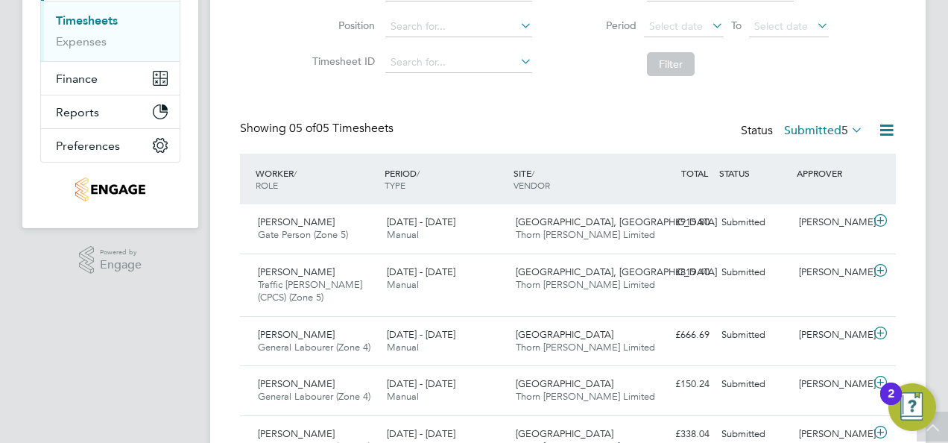
click at [828, 131] on label "Submitted 5" at bounding box center [823, 130] width 79 height 15
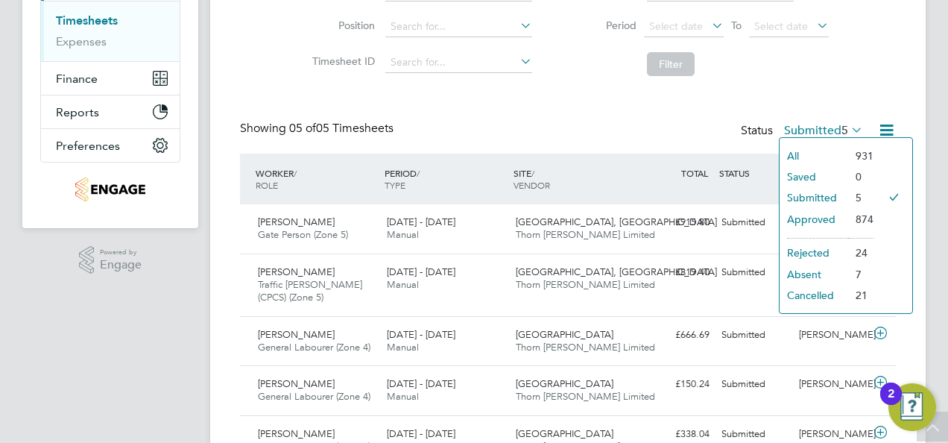
click at [713, 107] on div "Timesheets New Timesheet Timesheets I Follow All Timesheets Client Config Vendo…" at bounding box center [568, 144] width 656 height 643
